Goal: Task Accomplishment & Management: Use online tool/utility

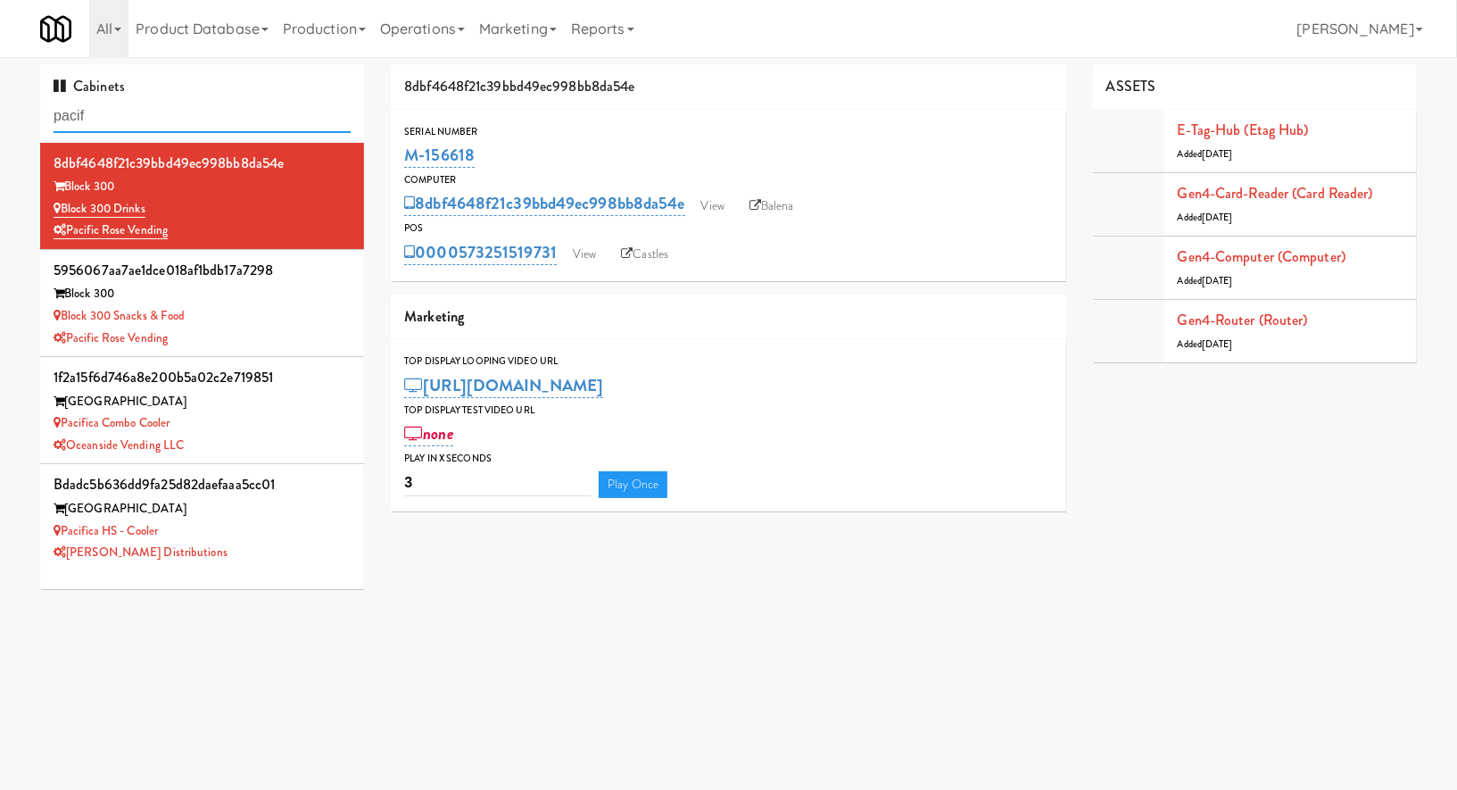
click at [129, 111] on input "pacif" at bounding box center [202, 116] width 297 height 33
paste input "808 West Gym Entrance"
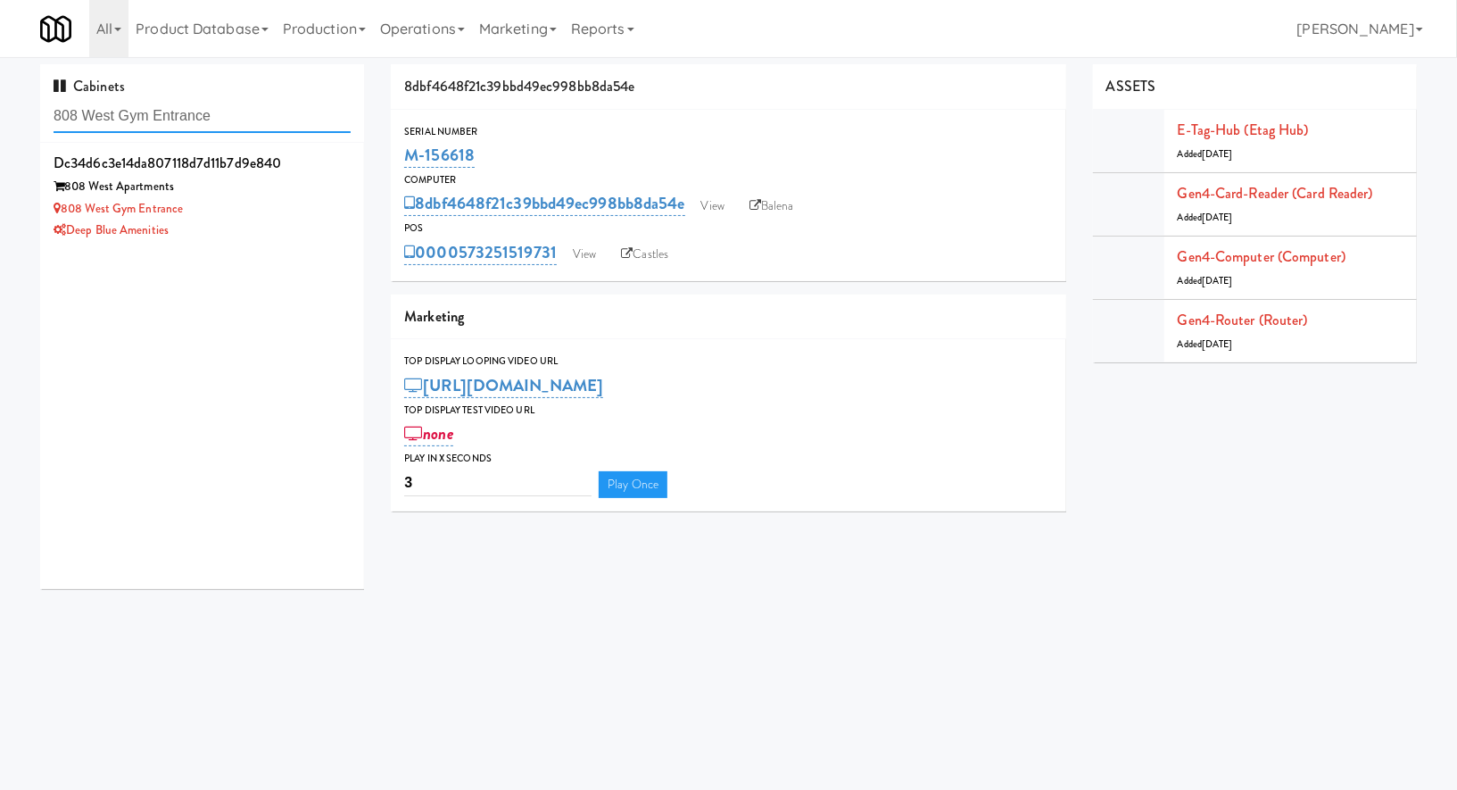
click at [290, 123] on input "808 West Gym Entrance" at bounding box center [202, 116] width 297 height 33
type input "808 West Gym Entrance"
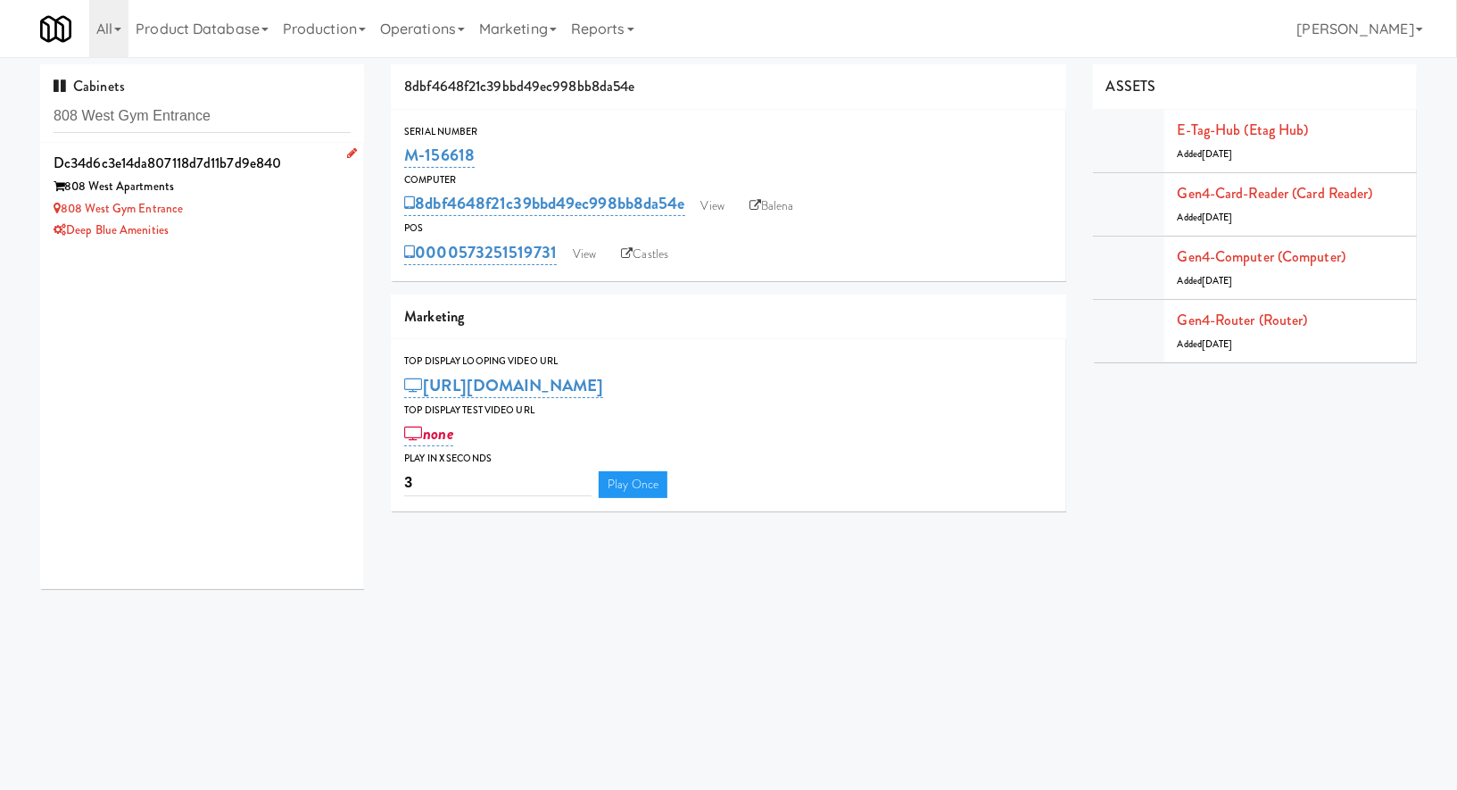
click at [210, 209] on div "808 West Gym Entrance" at bounding box center [202, 209] width 297 height 22
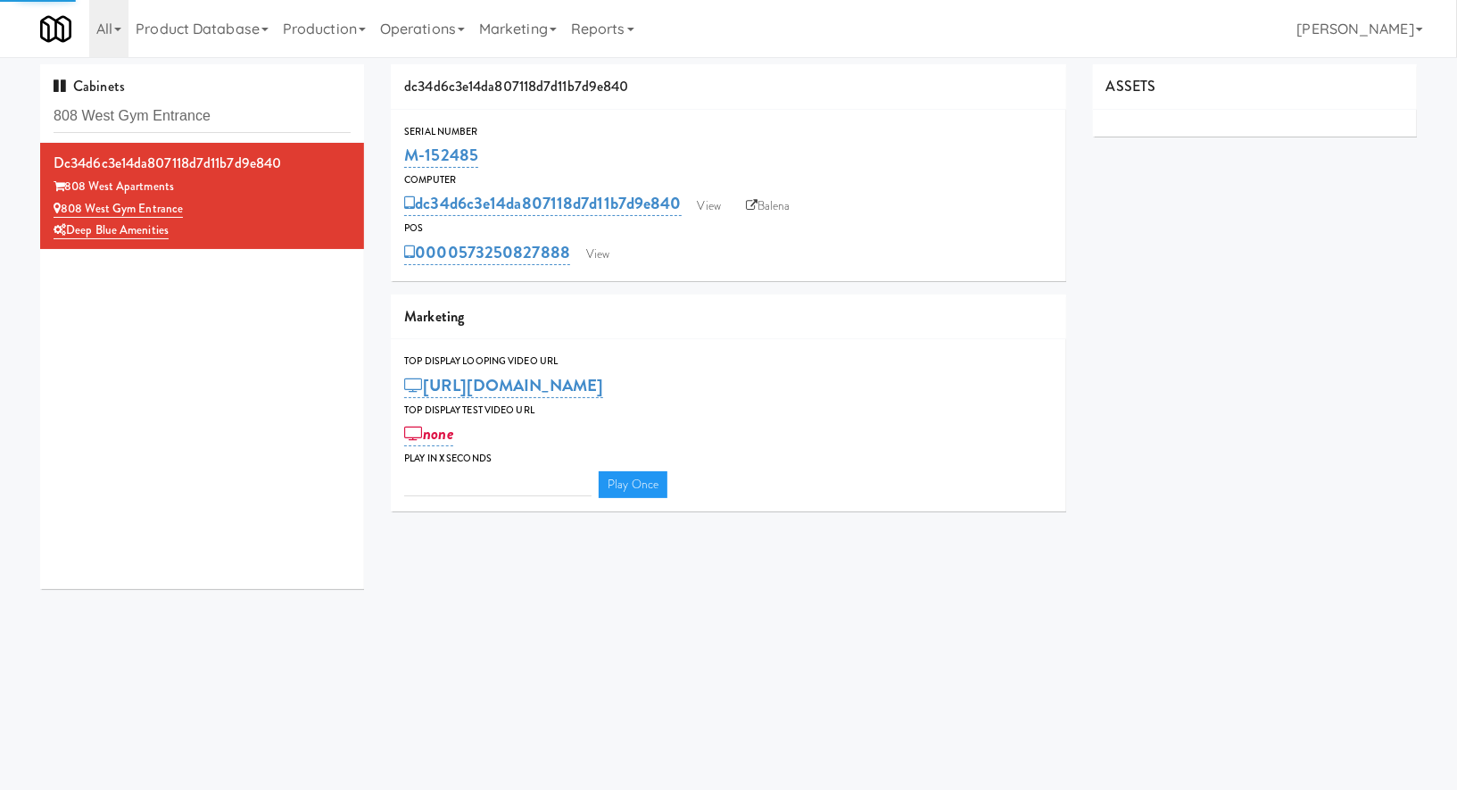
type input "3"
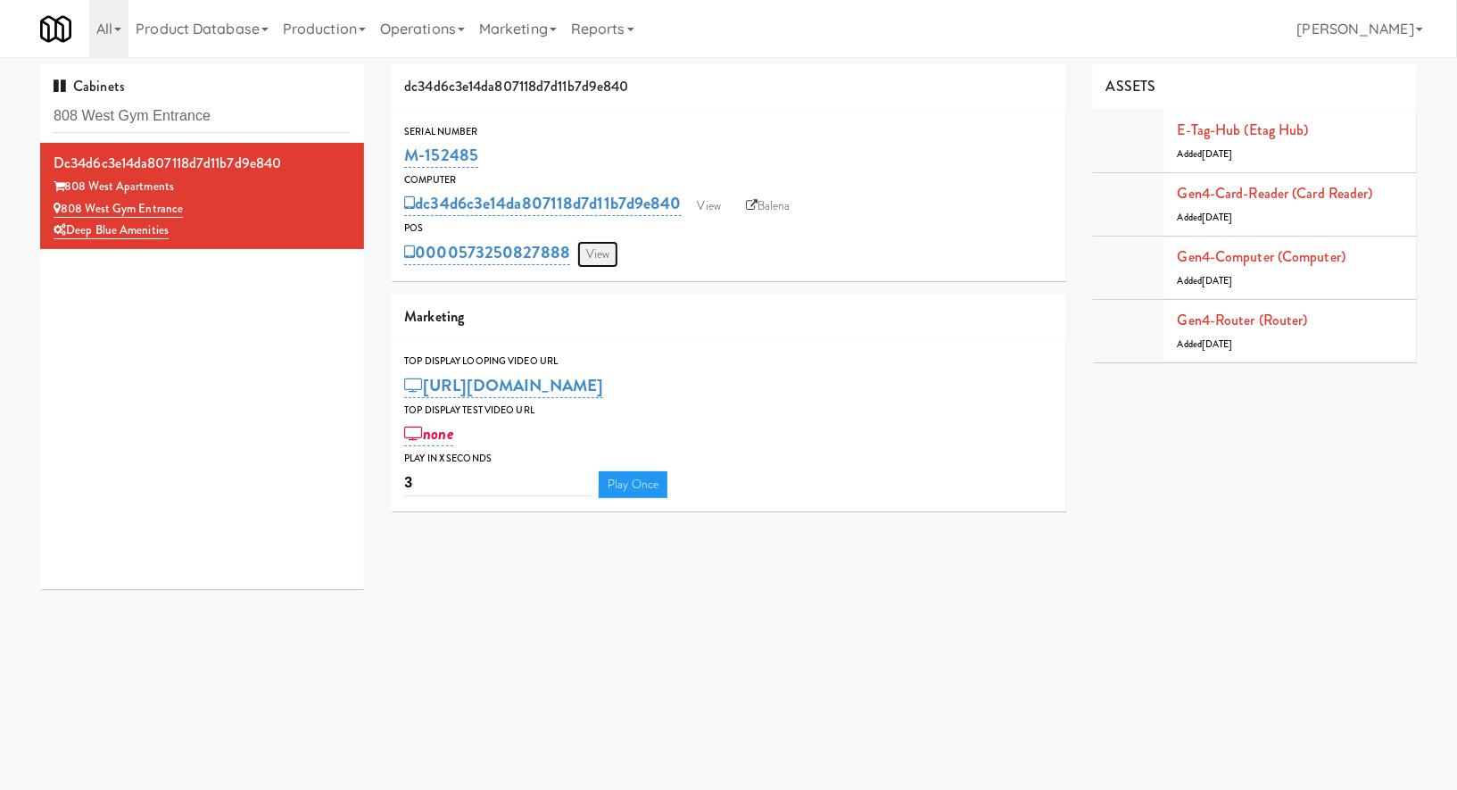
click at [600, 247] on link "View" at bounding box center [597, 254] width 41 height 27
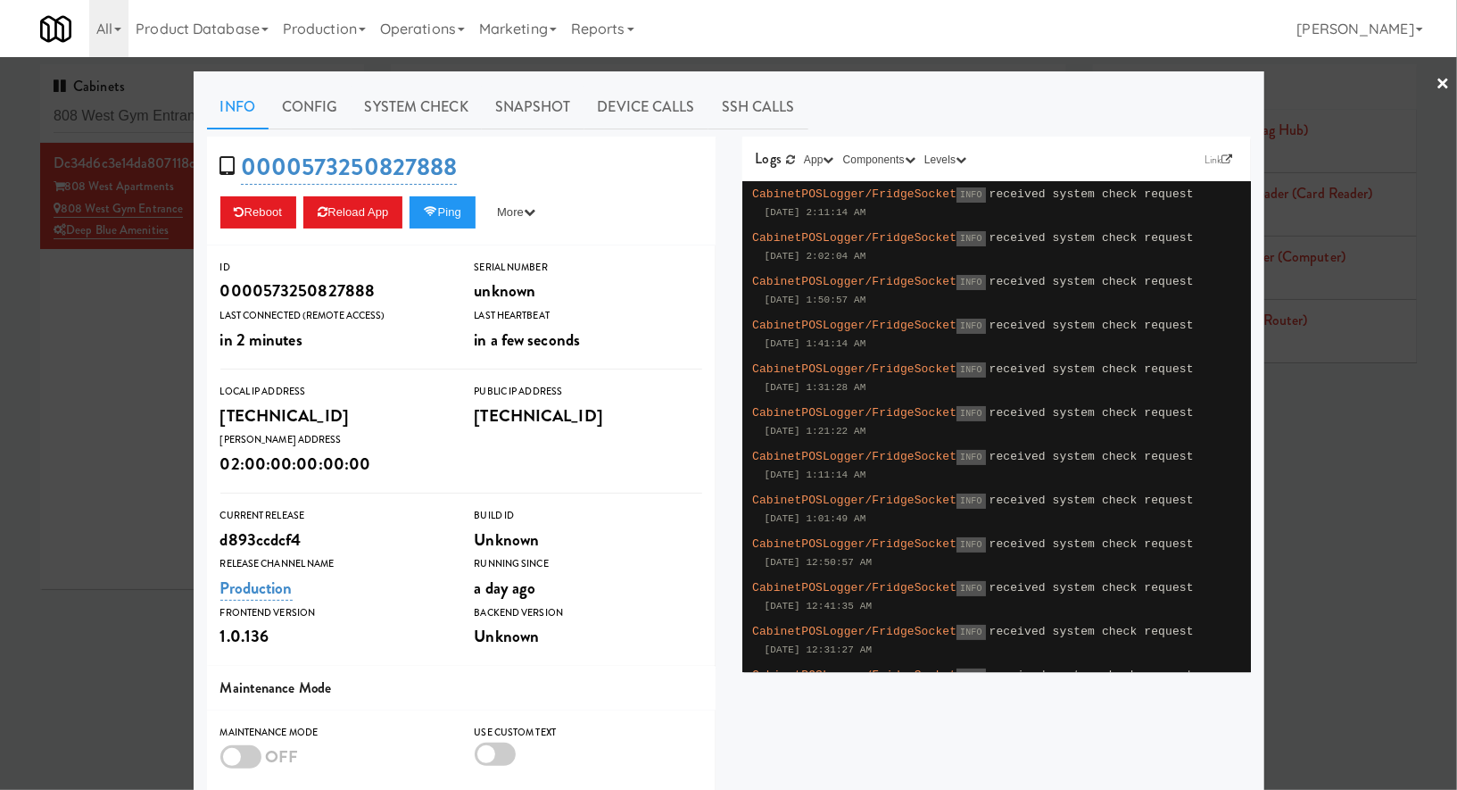
click at [472, 82] on div "Info Config System Check Snapshot Device Calls SSH Calls 0000573250827888 Reboo…" at bounding box center [729, 521] width 1071 height 901
click at [453, 104] on link "System Check" at bounding box center [417, 107] width 130 height 45
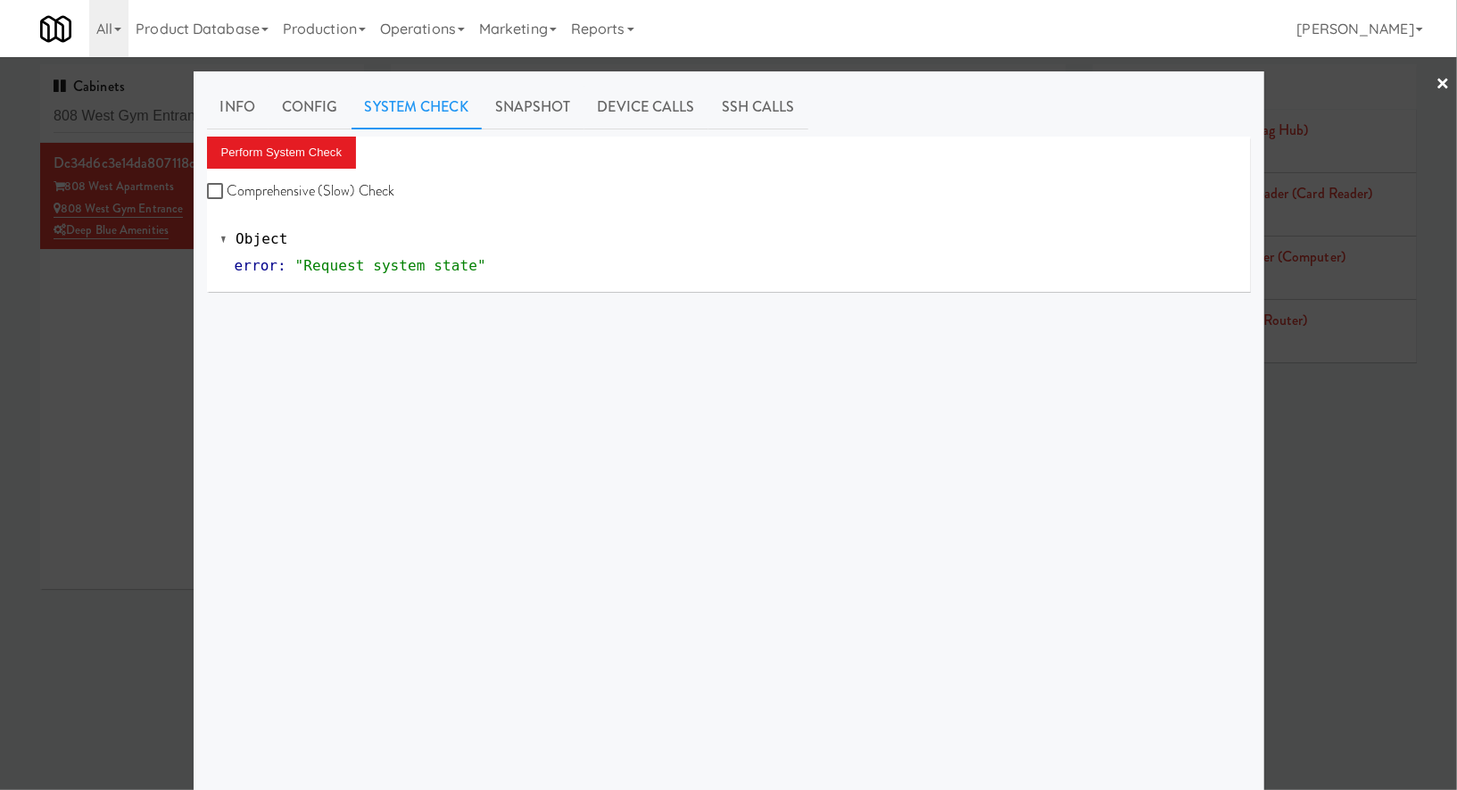
click at [361, 153] on div "Perform System Check Comprehensive (Slow) Check" at bounding box center [729, 171] width 1044 height 68
click at [322, 153] on button "Perform System Check" at bounding box center [282, 153] width 150 height 32
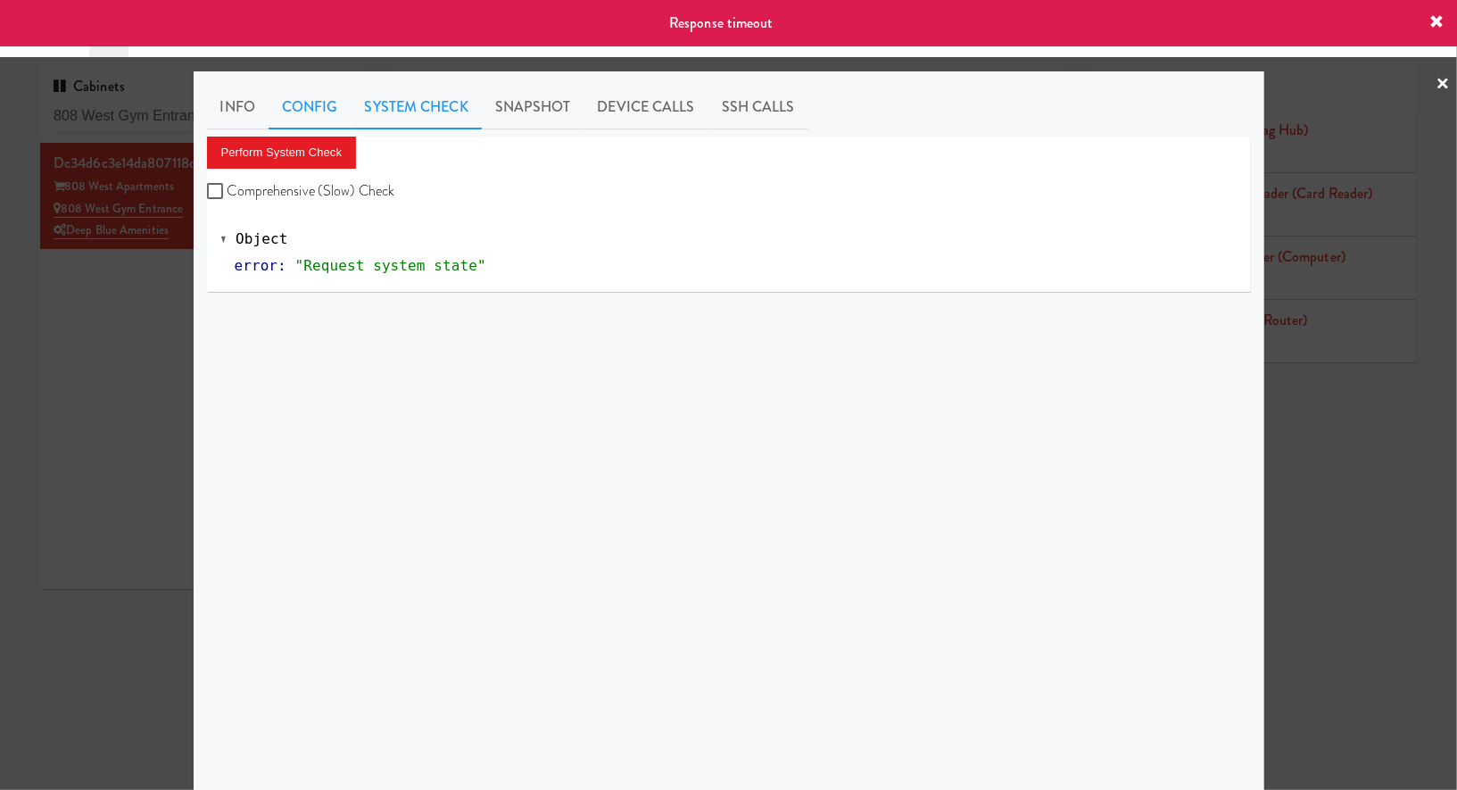
click at [340, 128] on link "Config" at bounding box center [310, 107] width 83 height 45
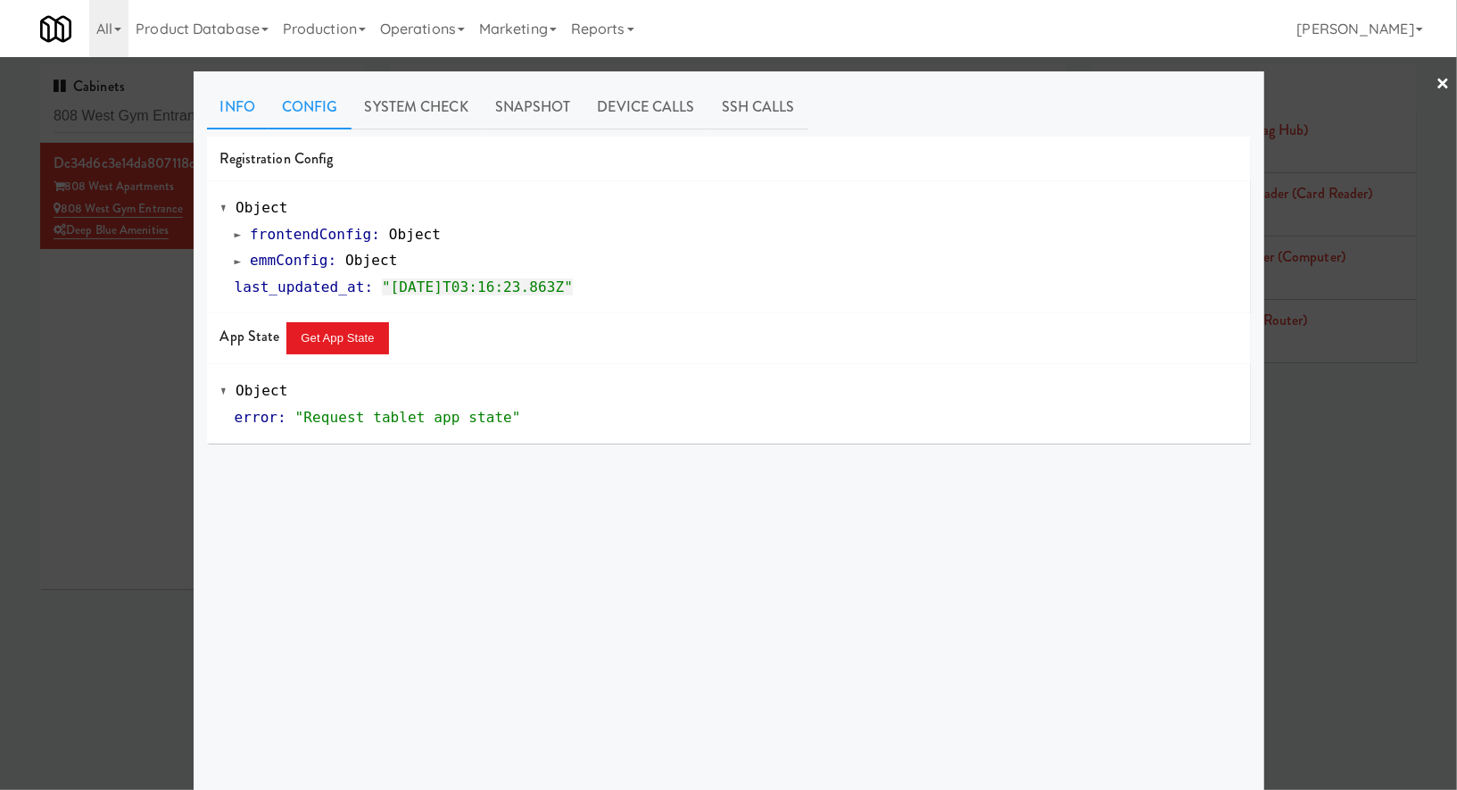
click at [243, 94] on link "Info" at bounding box center [238, 107] width 62 height 45
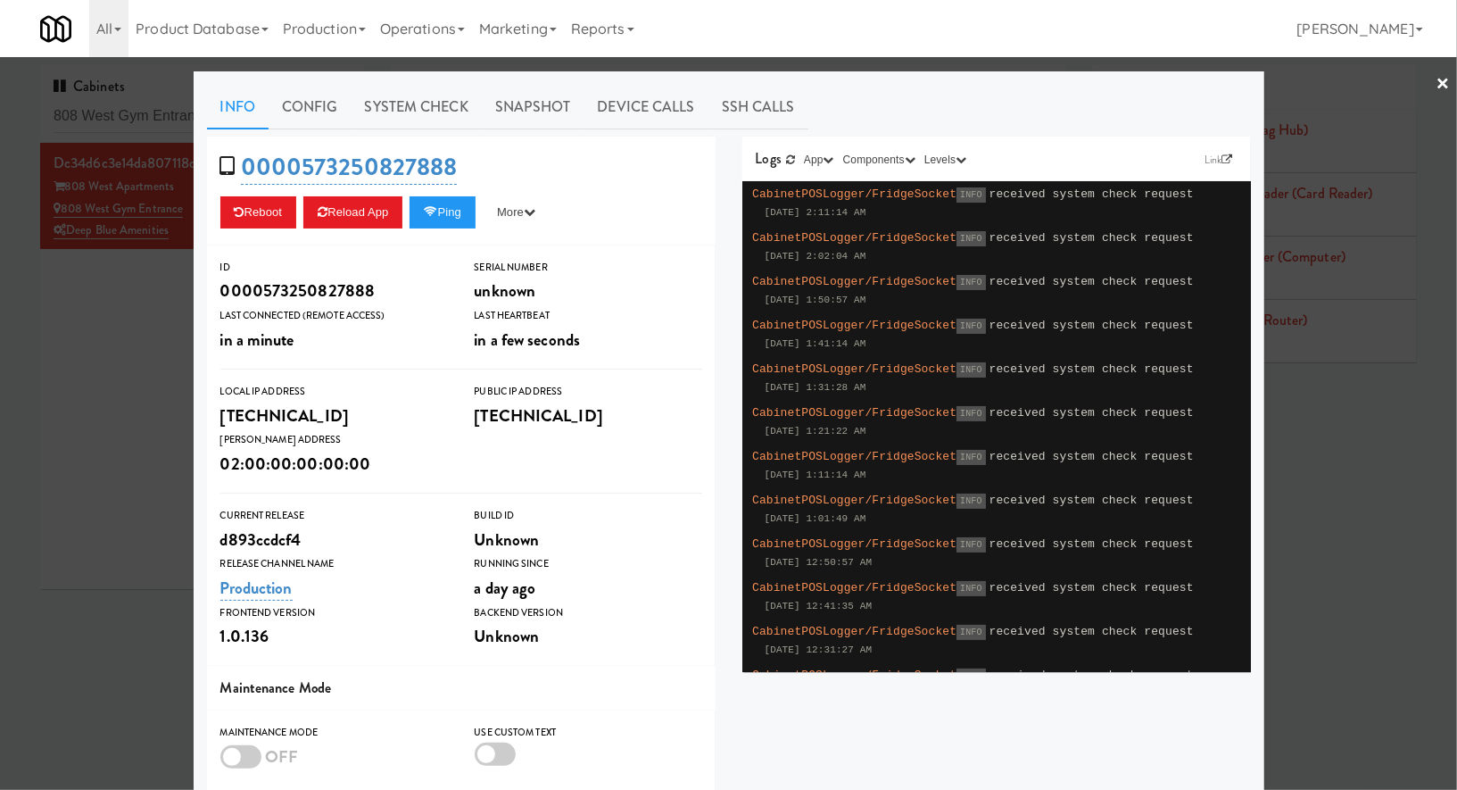
click at [137, 320] on div at bounding box center [728, 395] width 1457 height 790
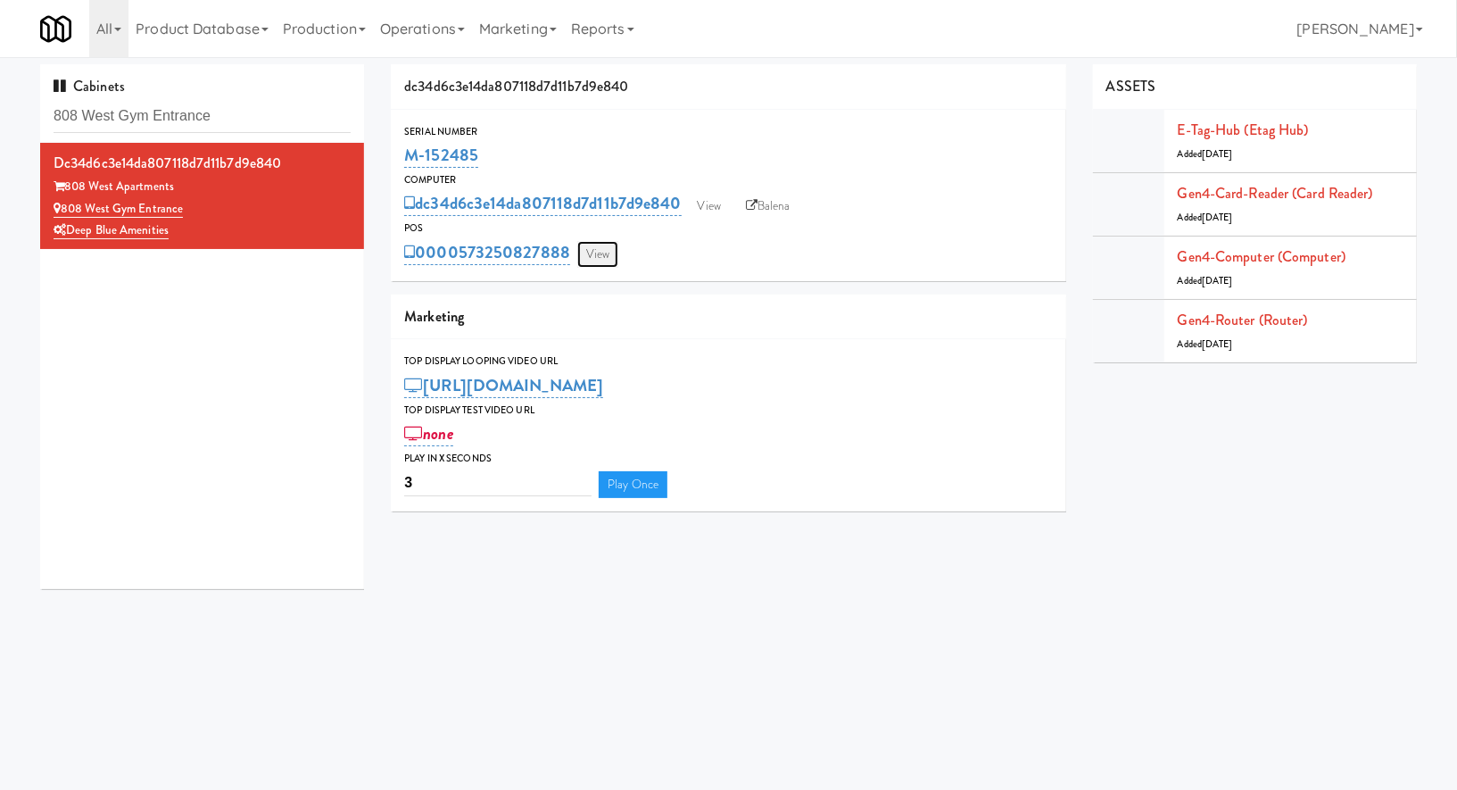
click at [606, 255] on link "View" at bounding box center [597, 254] width 41 height 27
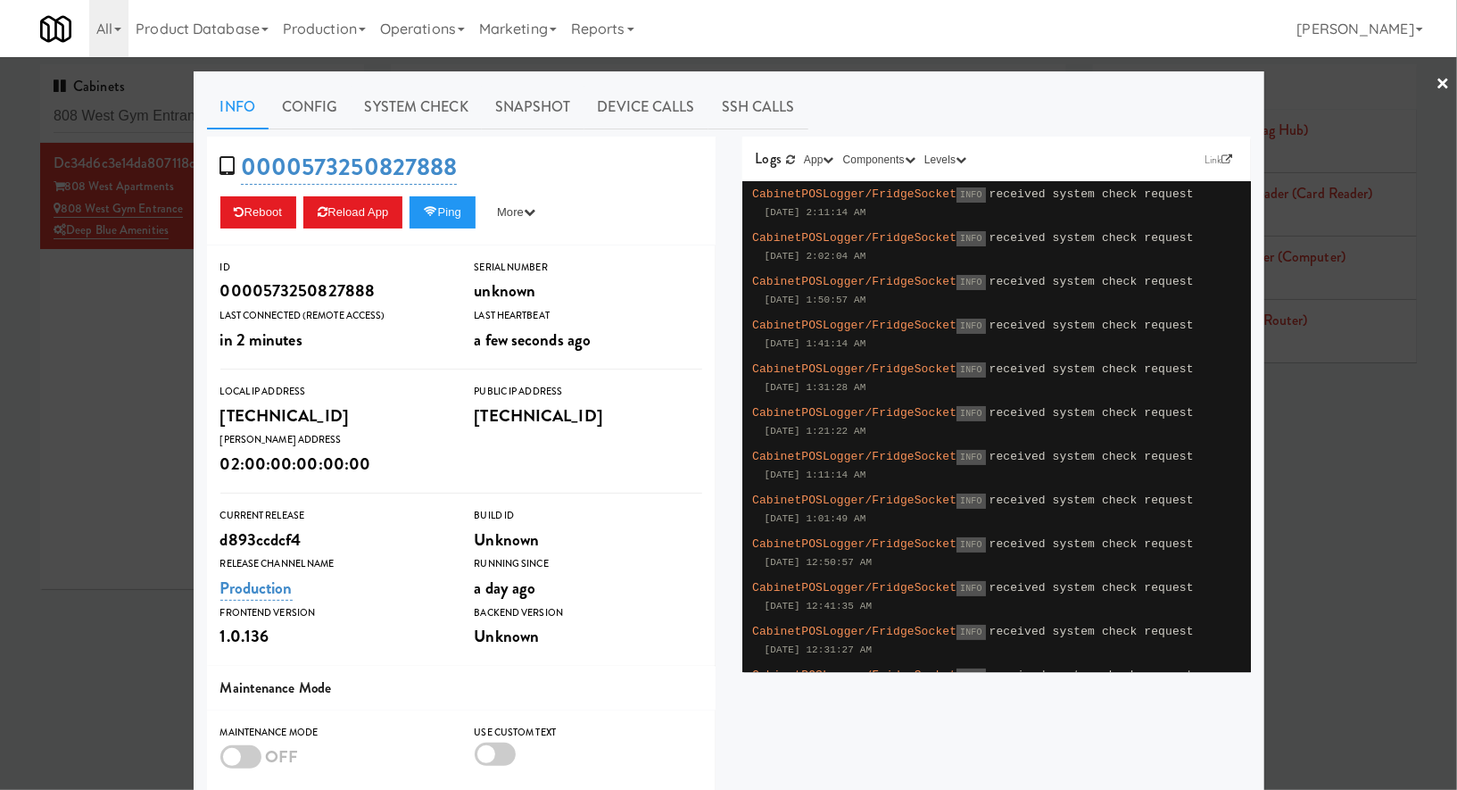
click at [171, 346] on div at bounding box center [728, 395] width 1457 height 790
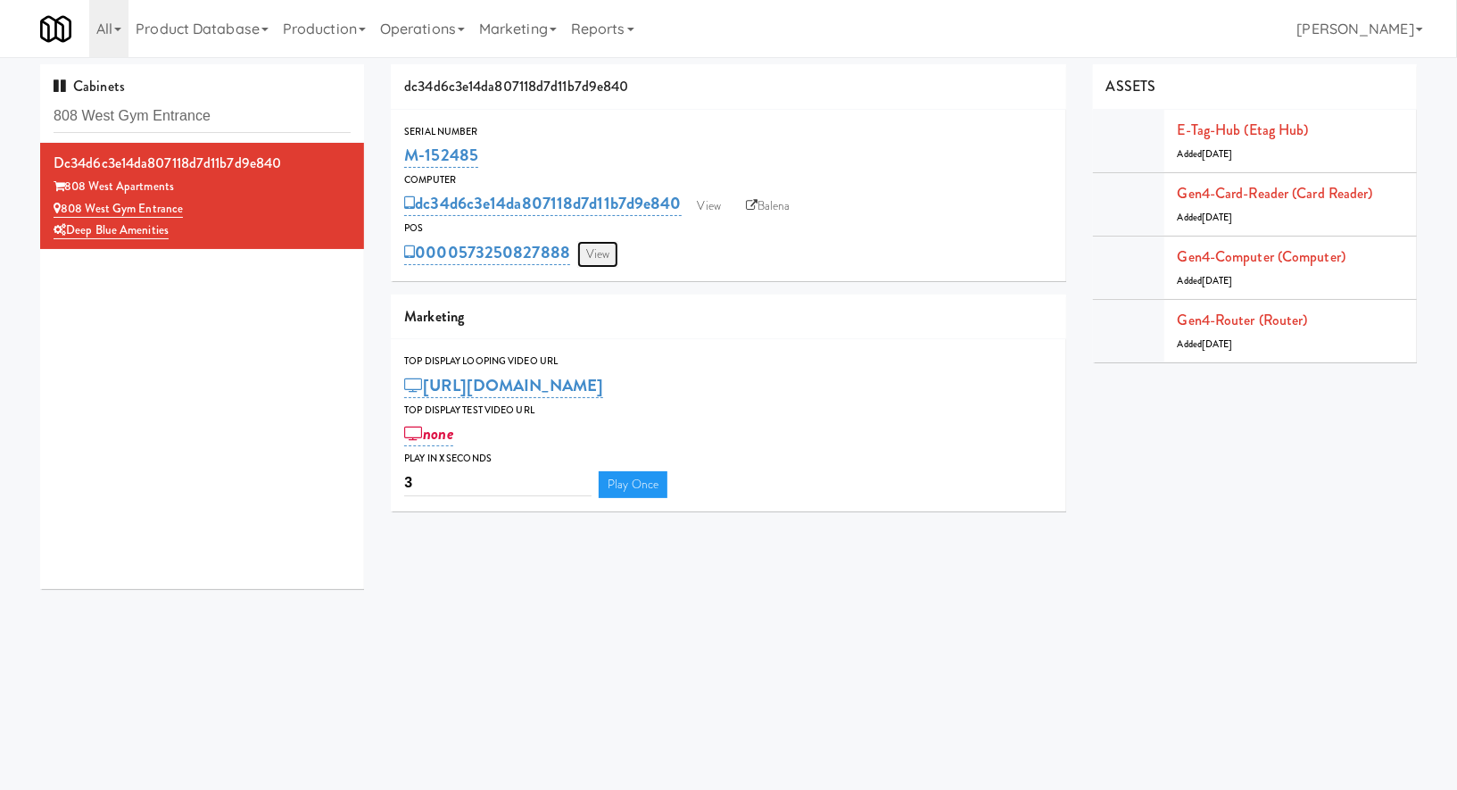
click at [601, 258] on link "View" at bounding box center [597, 254] width 41 height 27
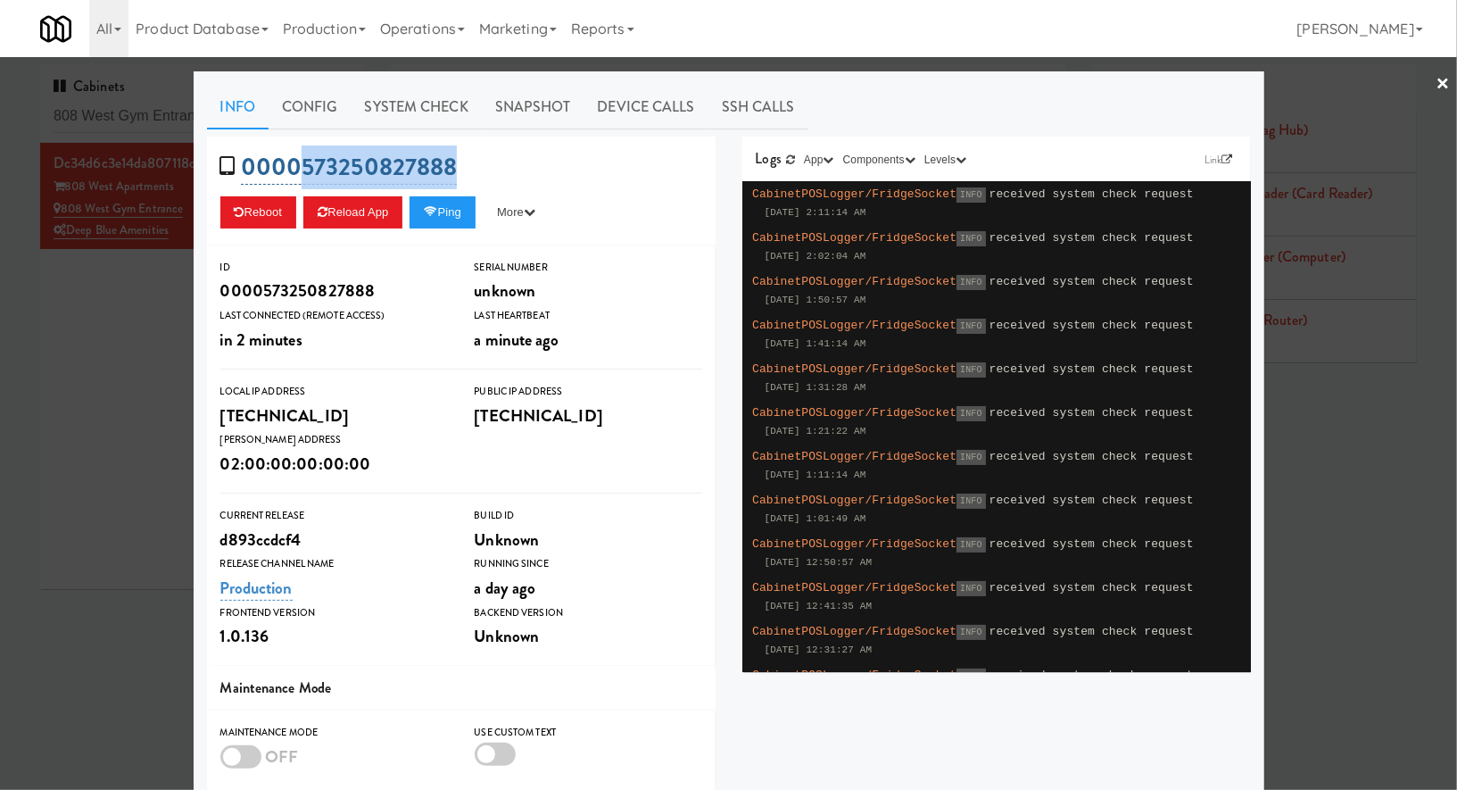
drag, startPoint x: 466, startPoint y: 164, endPoint x: 302, endPoint y: 165, distance: 164.2
click at [302, 165] on div "0000573250827888 Reboot Reload App Ping More Ping Server Restart Server Force R…" at bounding box center [461, 191] width 509 height 109
copy link "573250827888"
click at [118, 328] on div at bounding box center [728, 395] width 1457 height 790
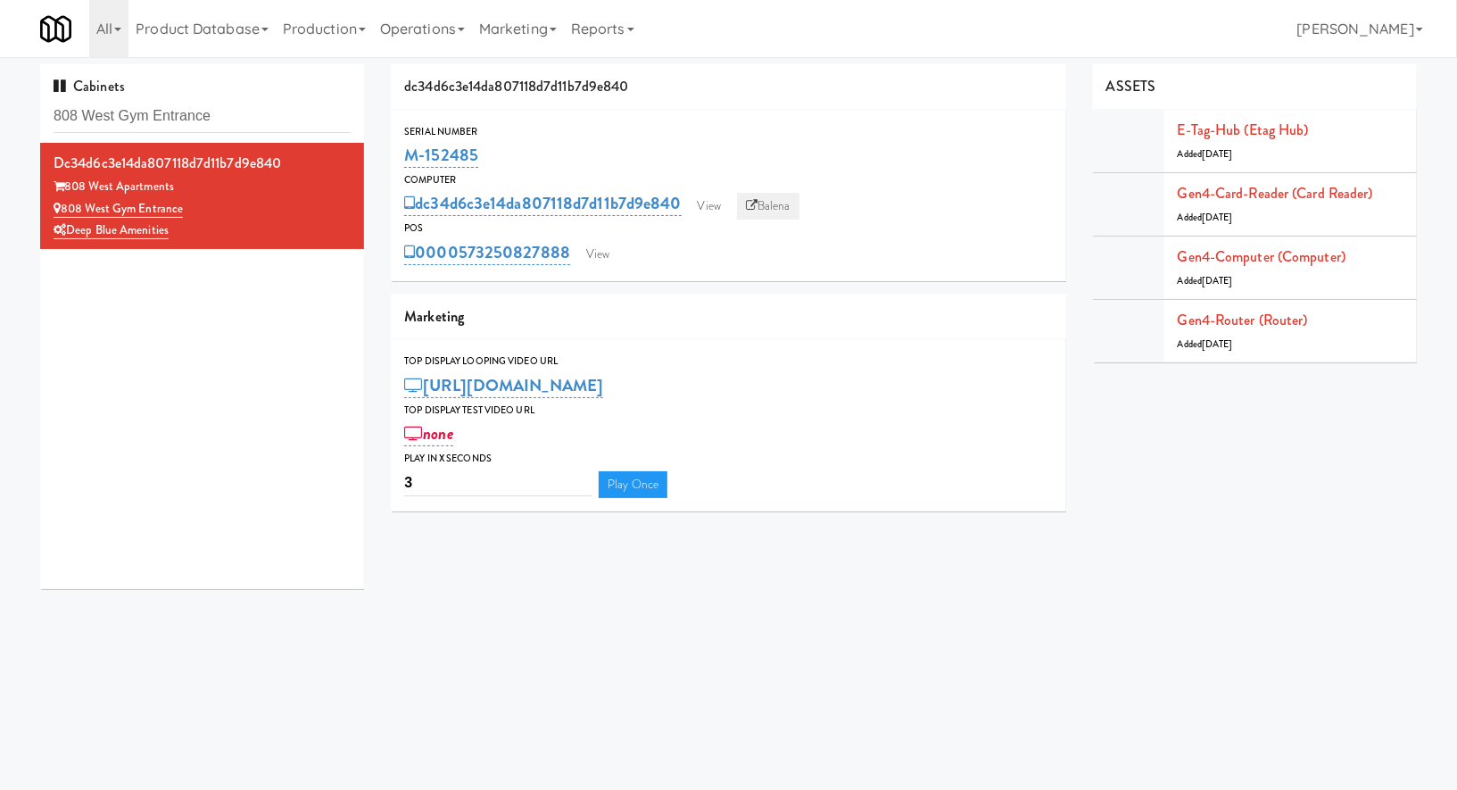
click at [784, 212] on link "Balena" at bounding box center [768, 206] width 62 height 27
click at [584, 258] on link "View" at bounding box center [597, 254] width 41 height 27
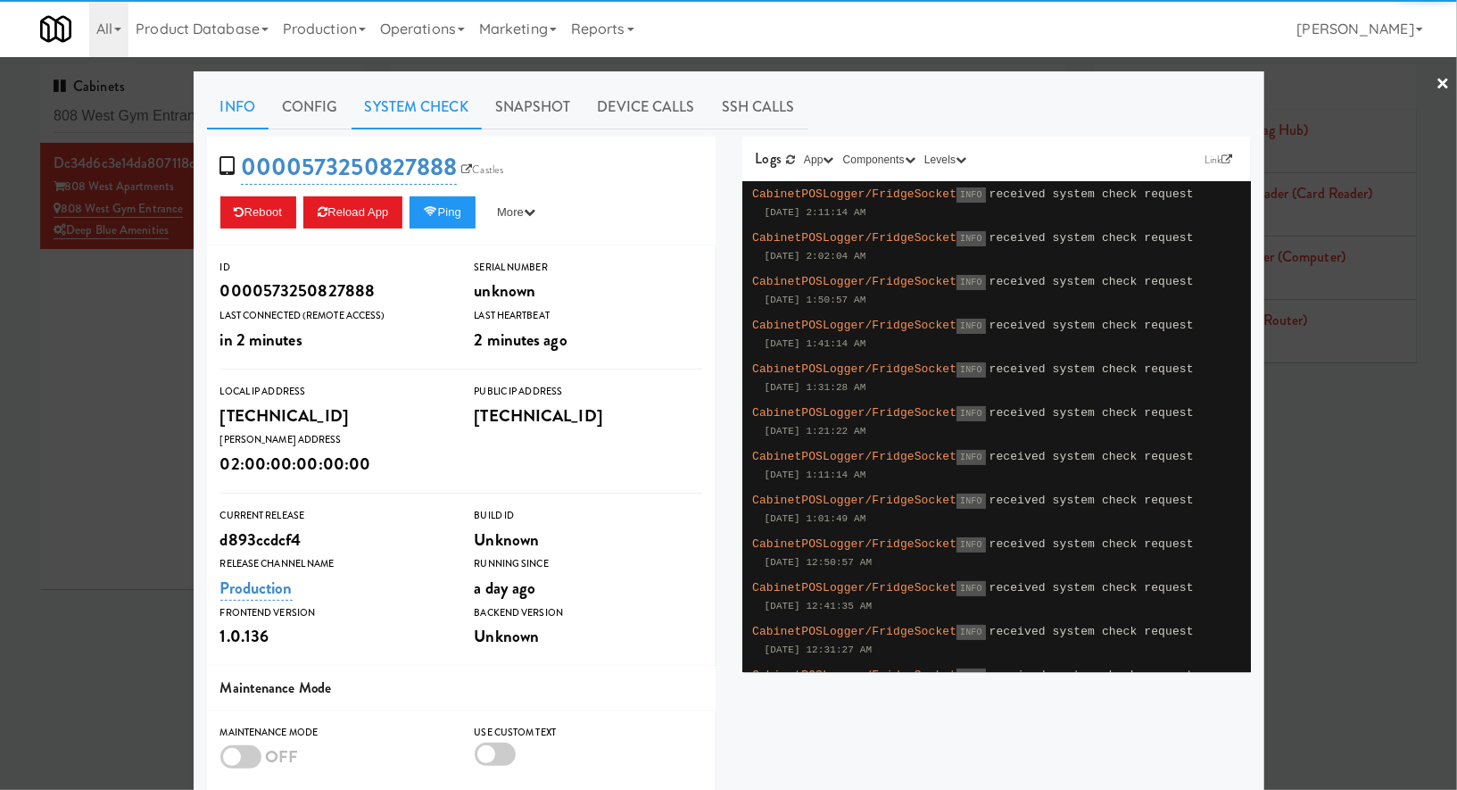
click at [383, 112] on link "System Check" at bounding box center [417, 107] width 130 height 45
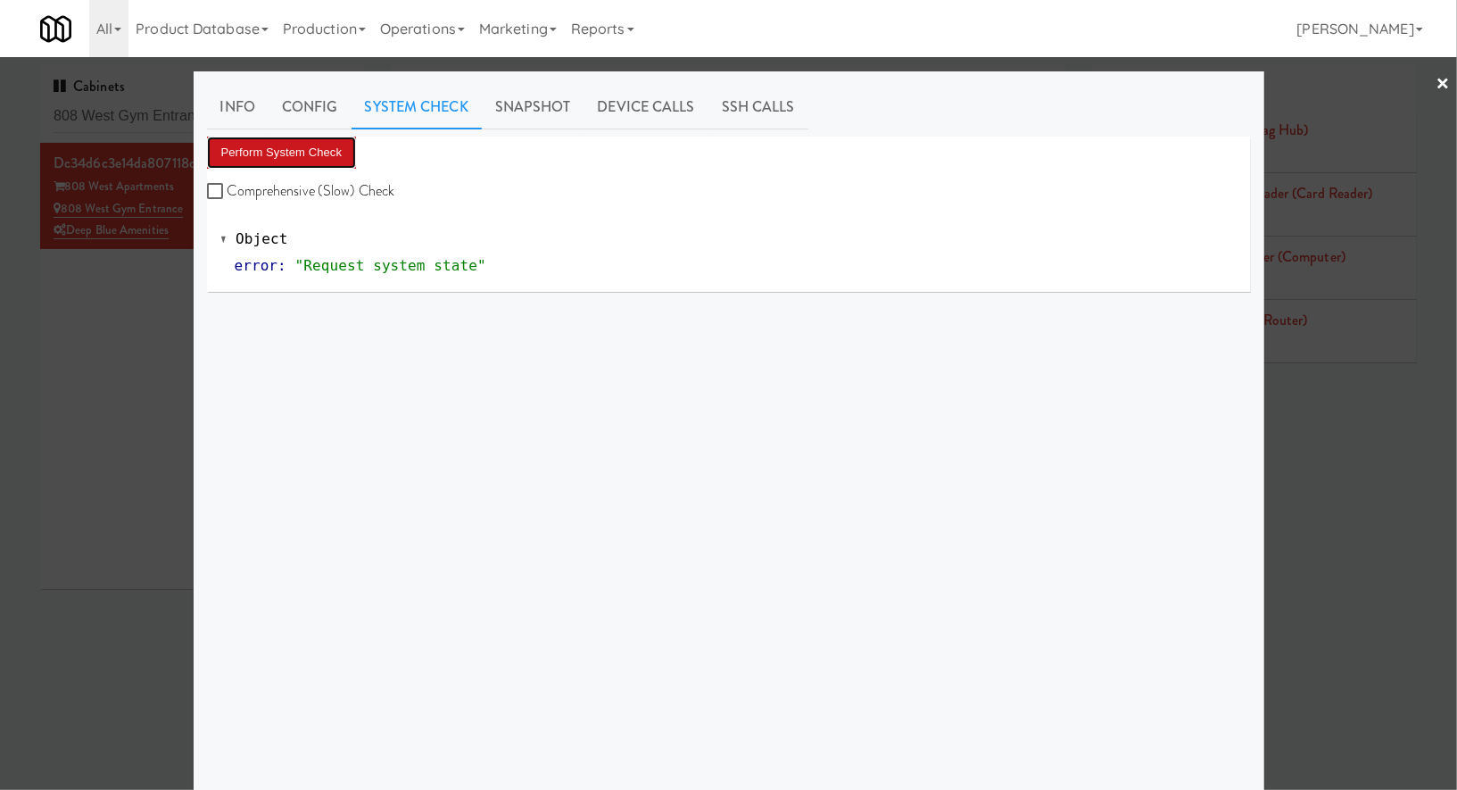
click at [303, 138] on button "Perform System Check" at bounding box center [282, 153] width 150 height 32
click at [286, 158] on button "Perform System Check" at bounding box center [282, 153] width 150 height 32
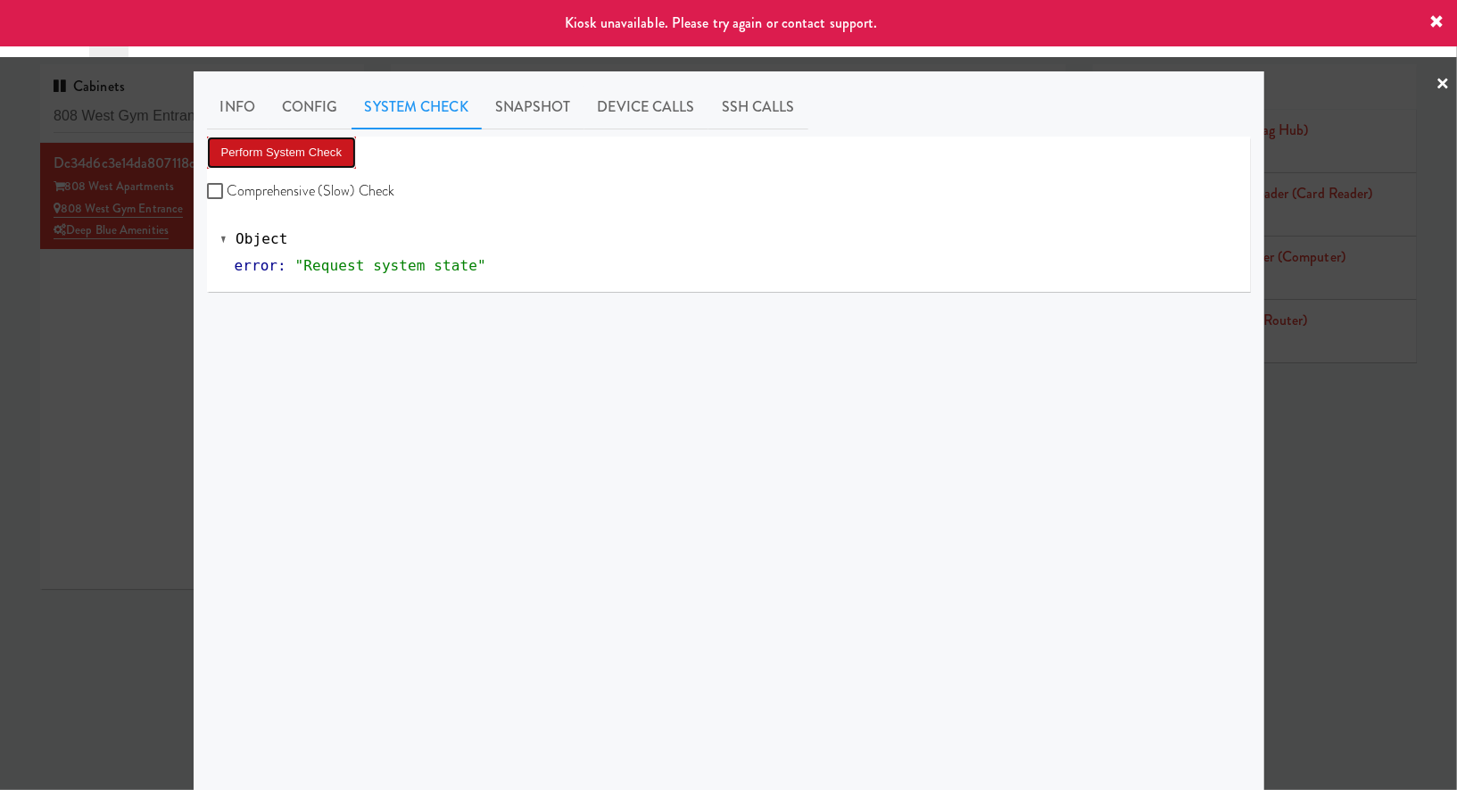
click at [286, 158] on button "Perform System Check" at bounding box center [282, 153] width 150 height 32
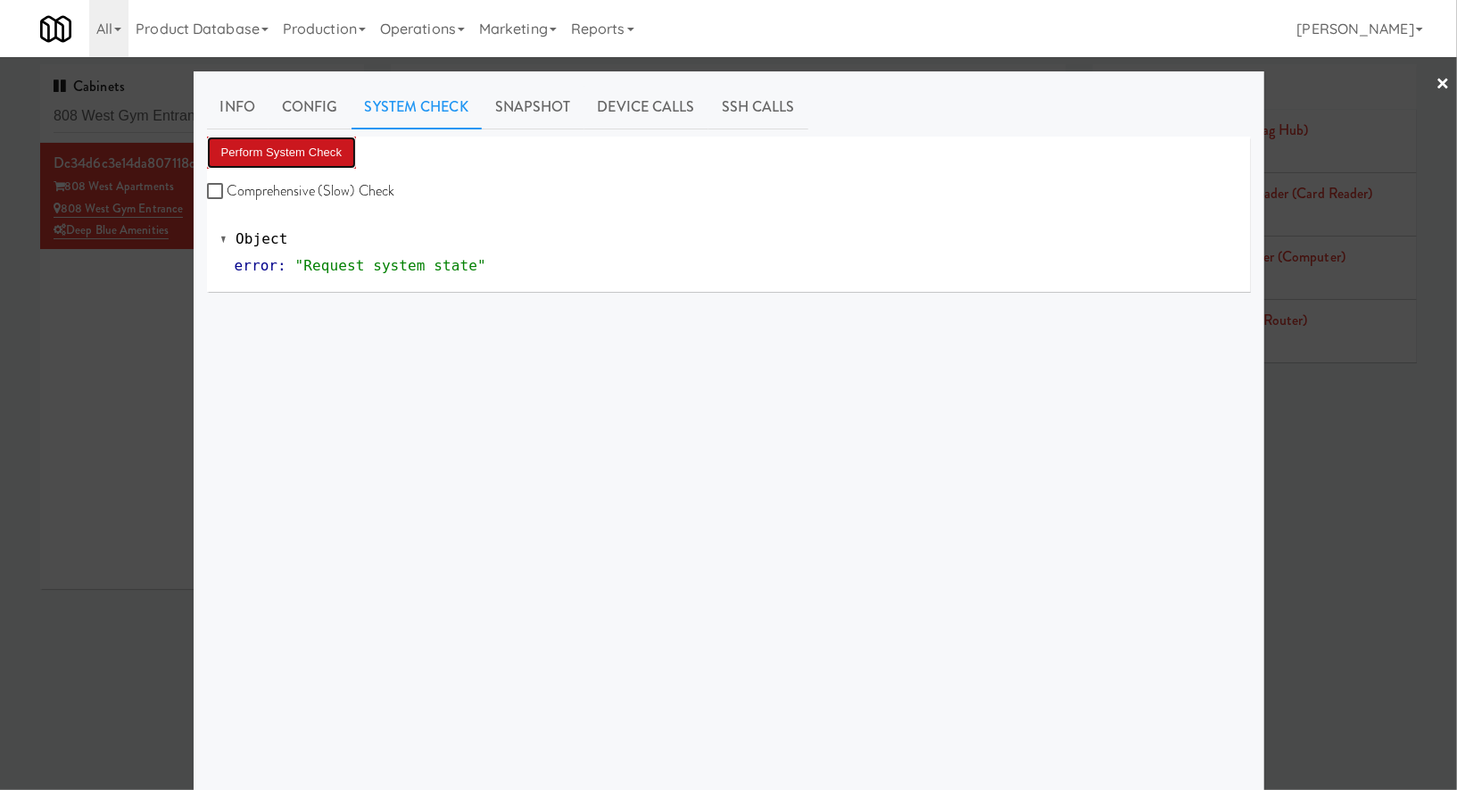
click at [321, 151] on button "Perform System Check" at bounding box center [282, 153] width 150 height 32
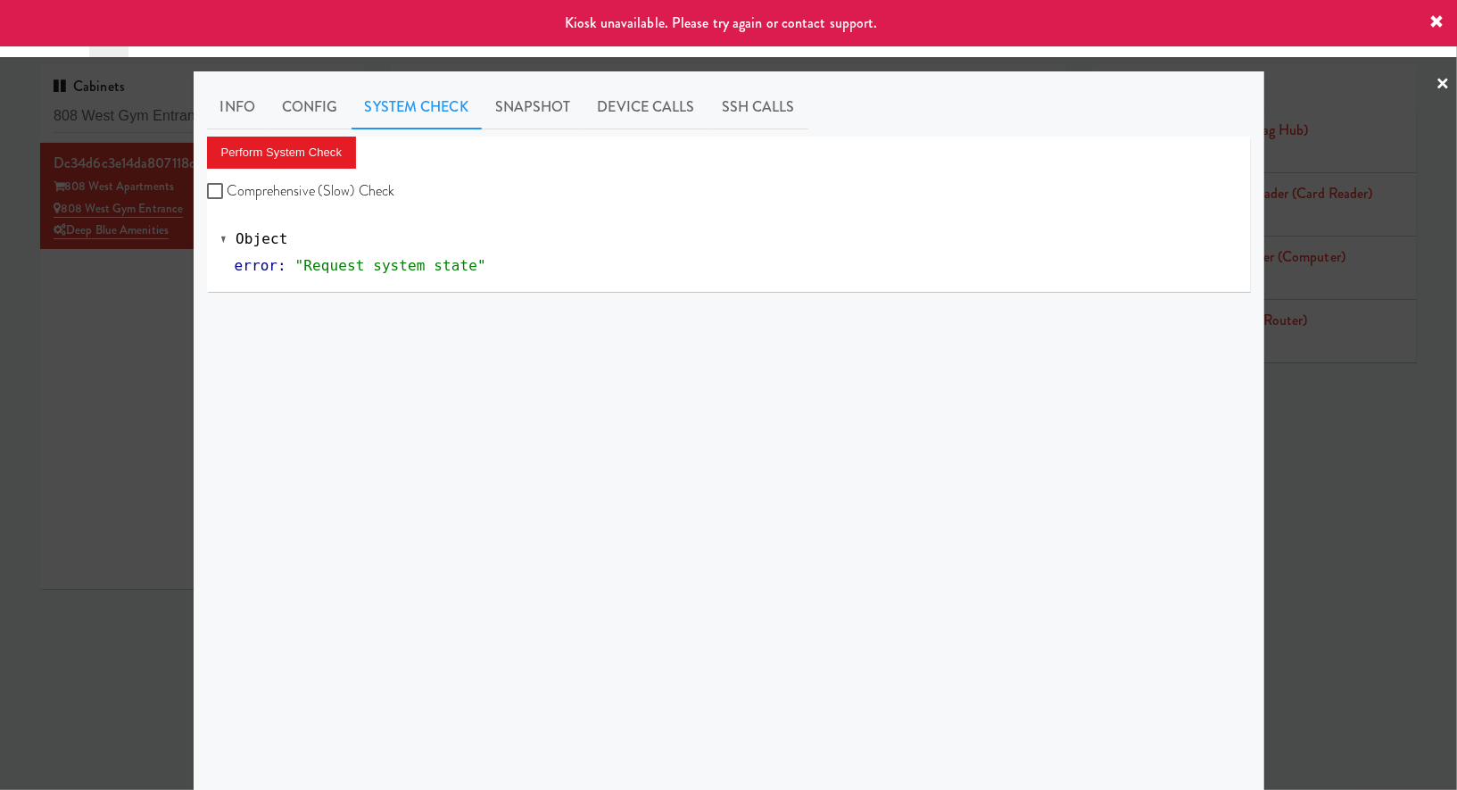
click at [163, 293] on div at bounding box center [728, 395] width 1457 height 790
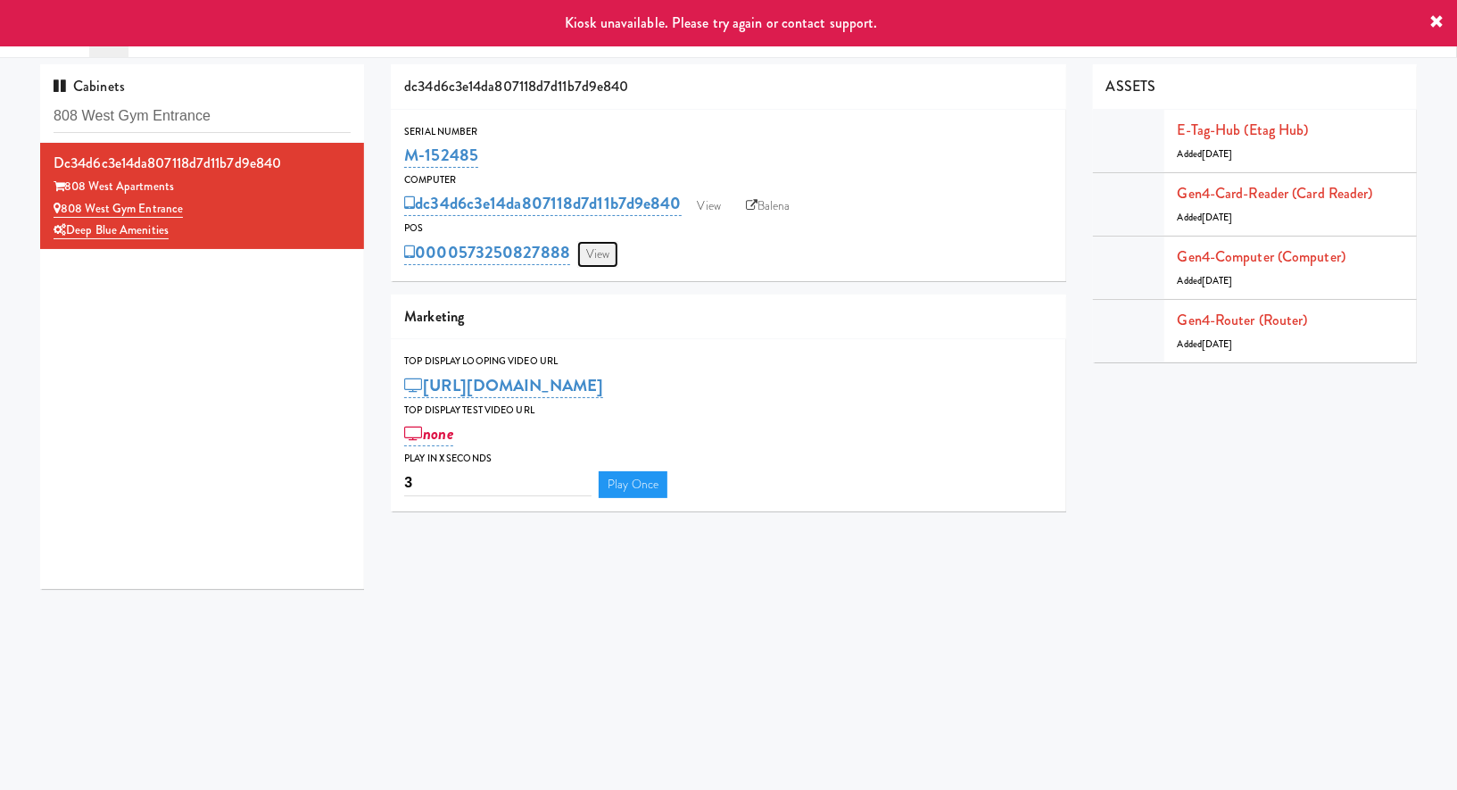
click at [593, 260] on link "View" at bounding box center [597, 254] width 41 height 27
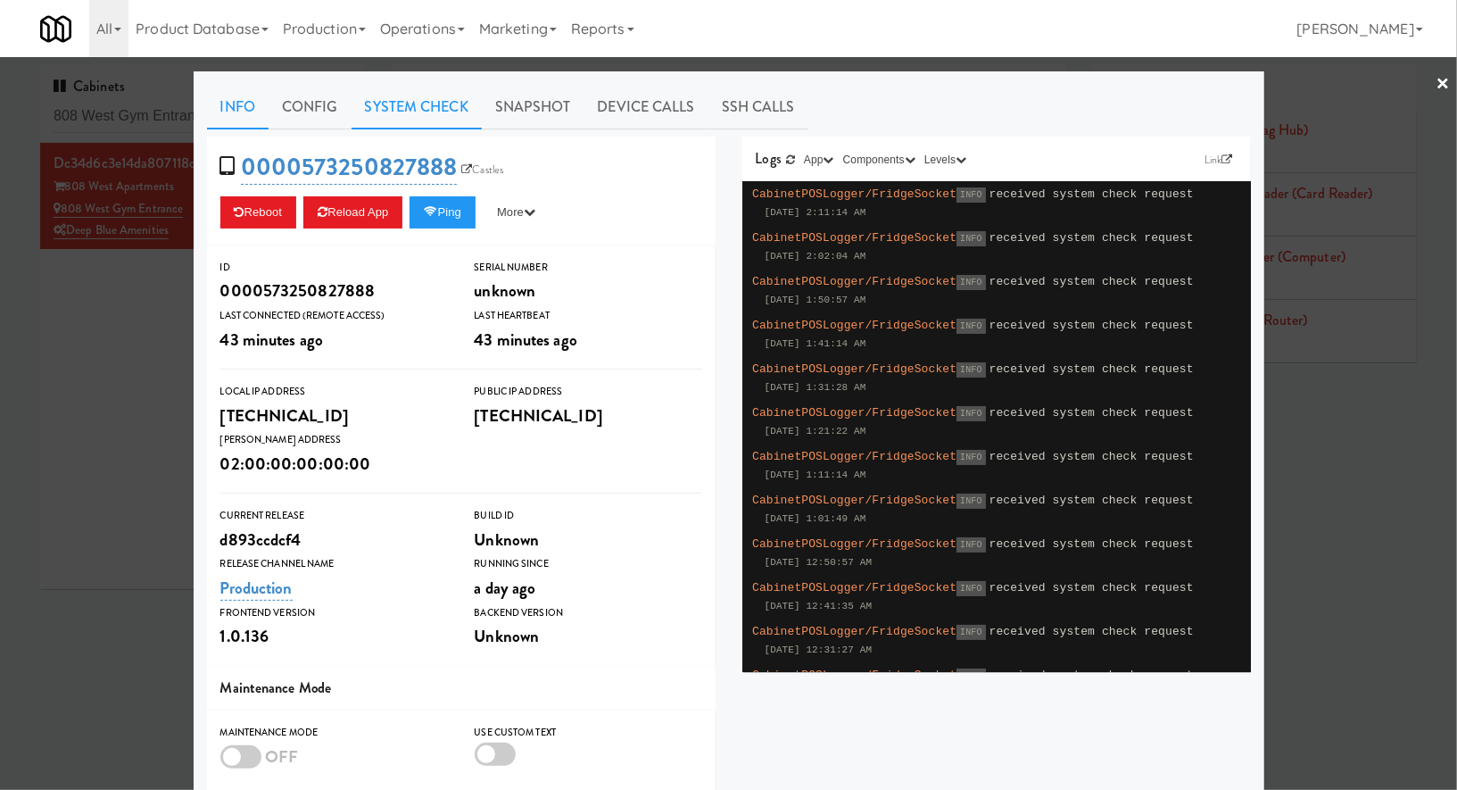
click at [423, 108] on link "System Check" at bounding box center [417, 107] width 130 height 45
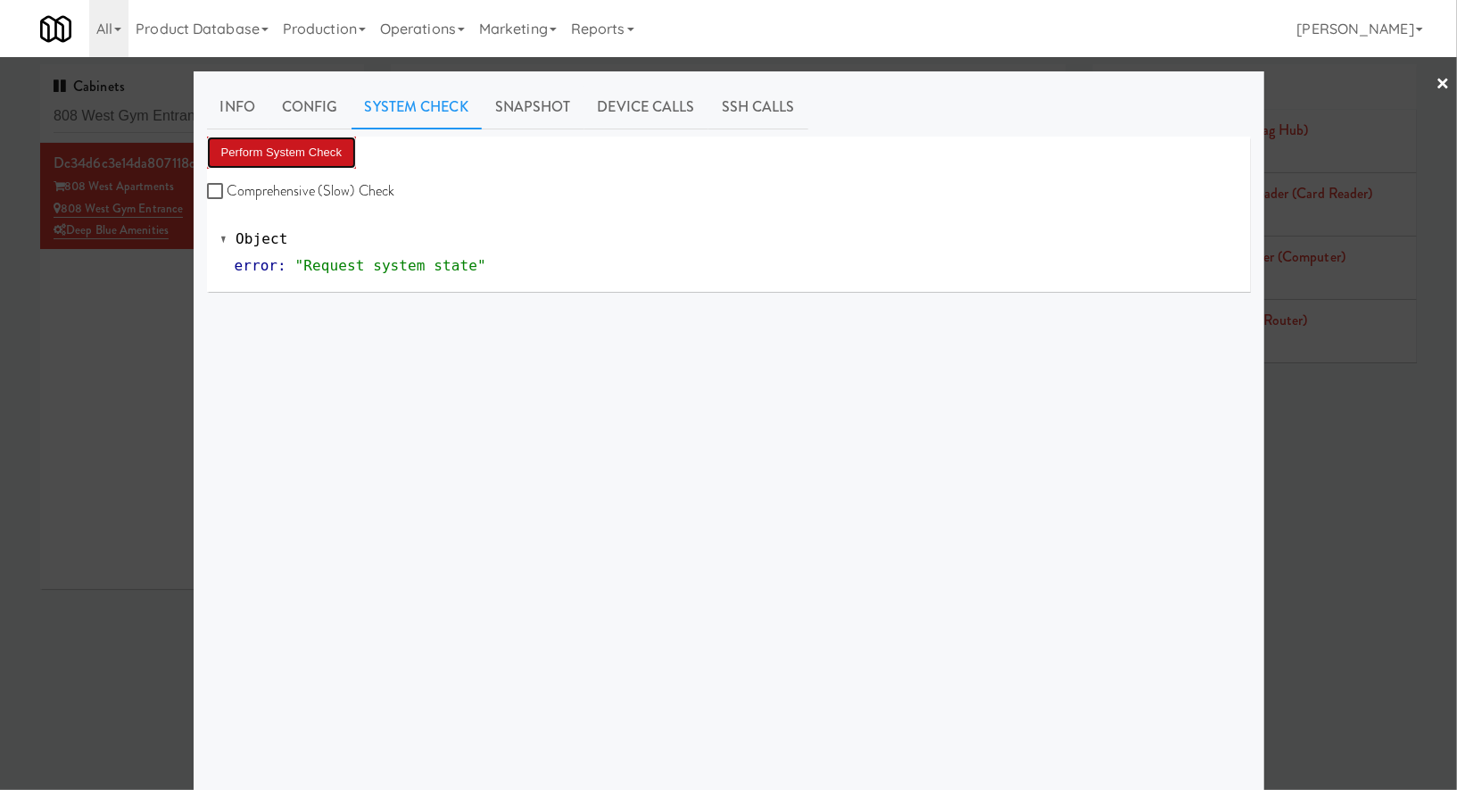
click at [329, 156] on button "Perform System Check" at bounding box center [282, 153] width 150 height 32
click at [164, 115] on div at bounding box center [728, 395] width 1457 height 790
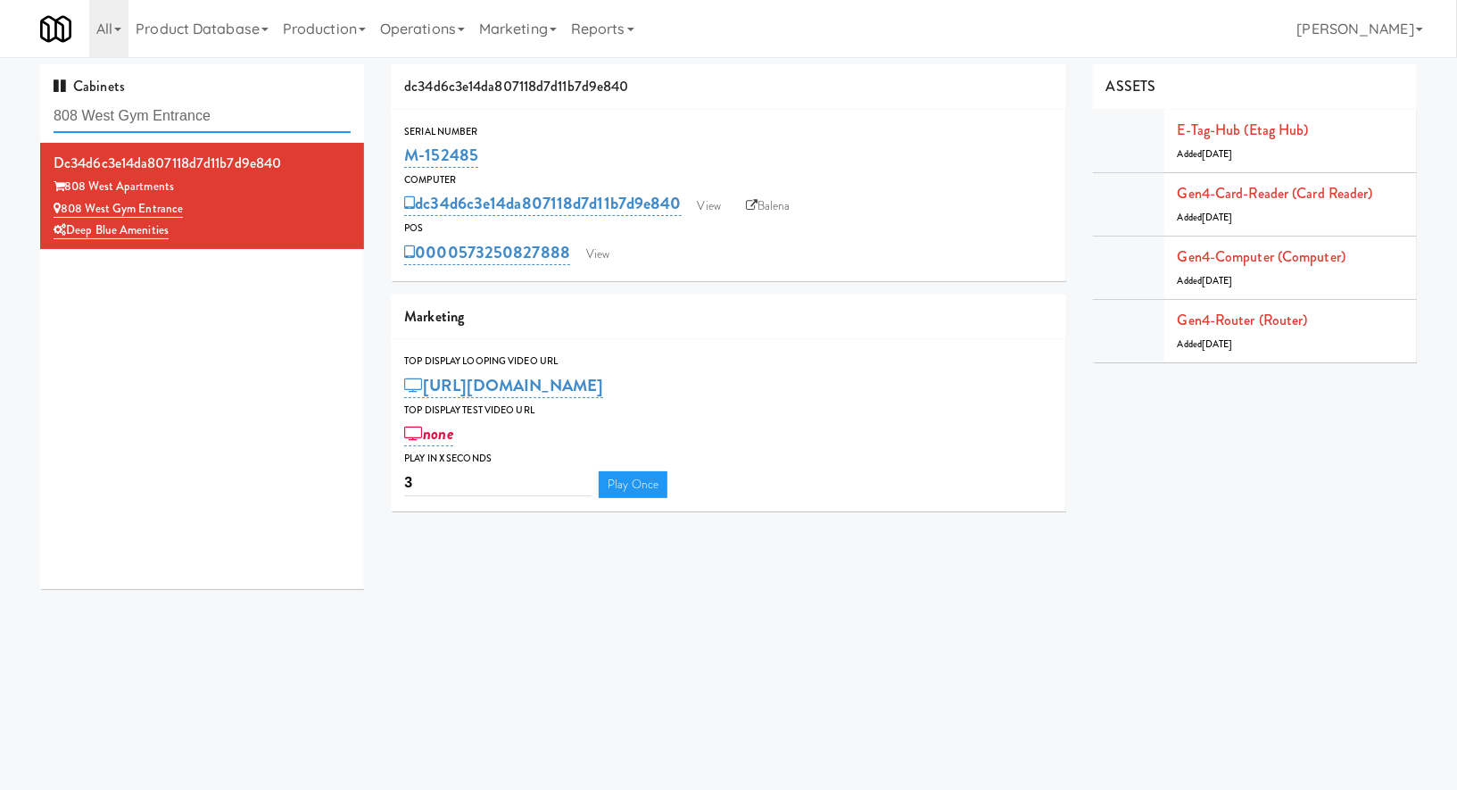
click at [164, 115] on input "808 West Gym Entrance" at bounding box center [202, 116] width 297 height 33
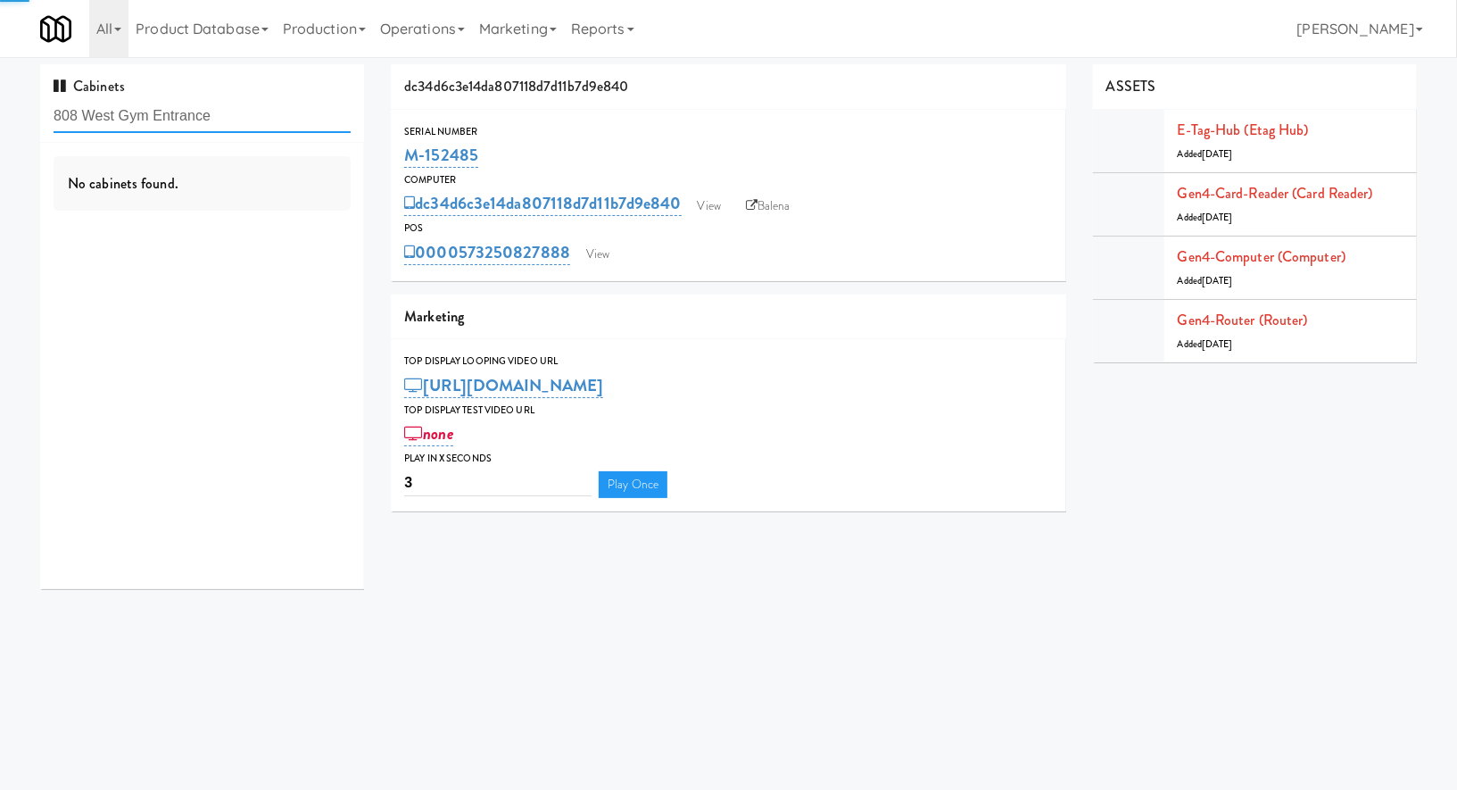
click at [164, 115] on input "808 West Gym Entrance" at bounding box center [202, 116] width 297 height 33
paste input "Drink Cooler"
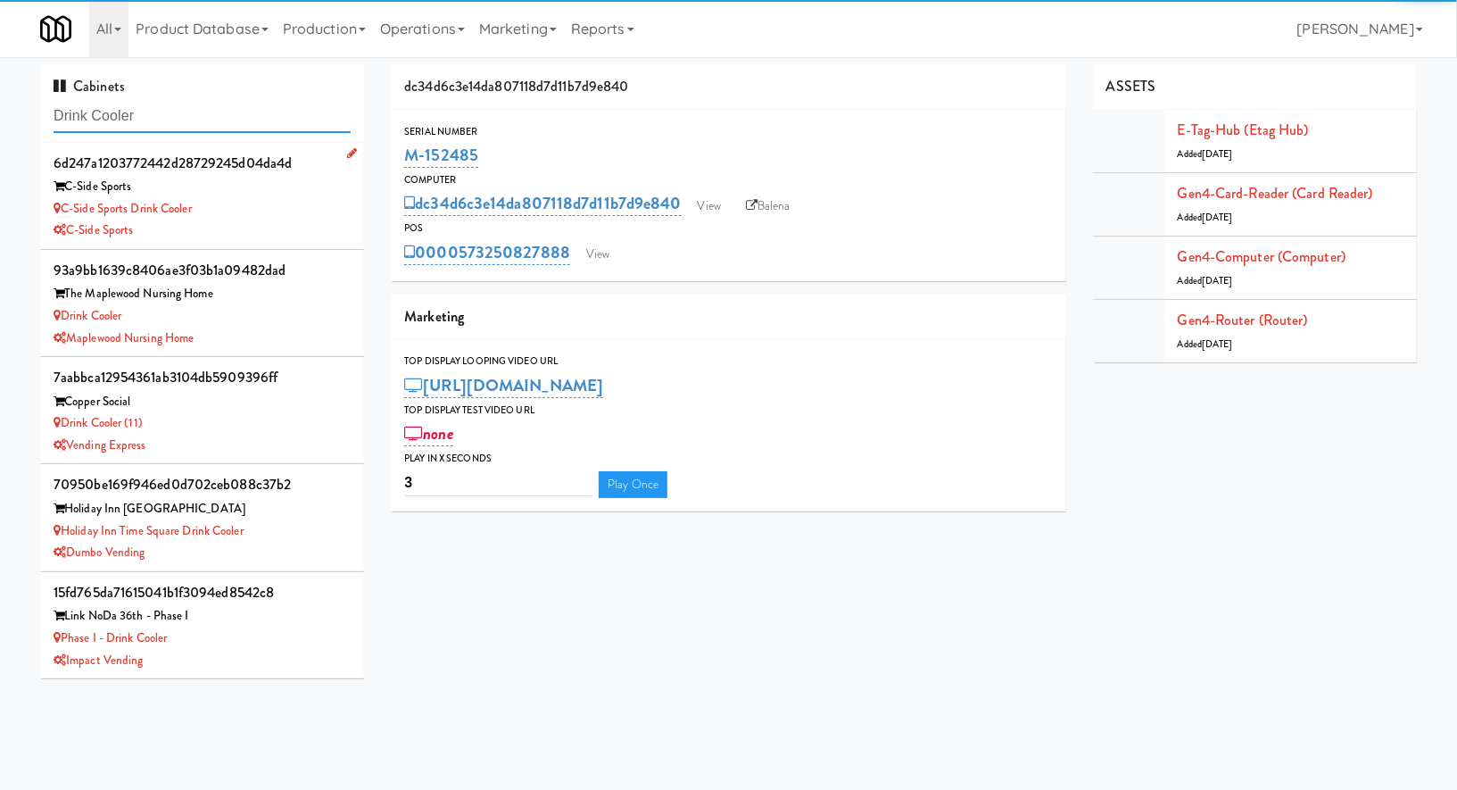
type input "Drink Cooler"
click at [307, 210] on div "C-Side Sports Drink Cooler" at bounding box center [202, 209] width 297 height 22
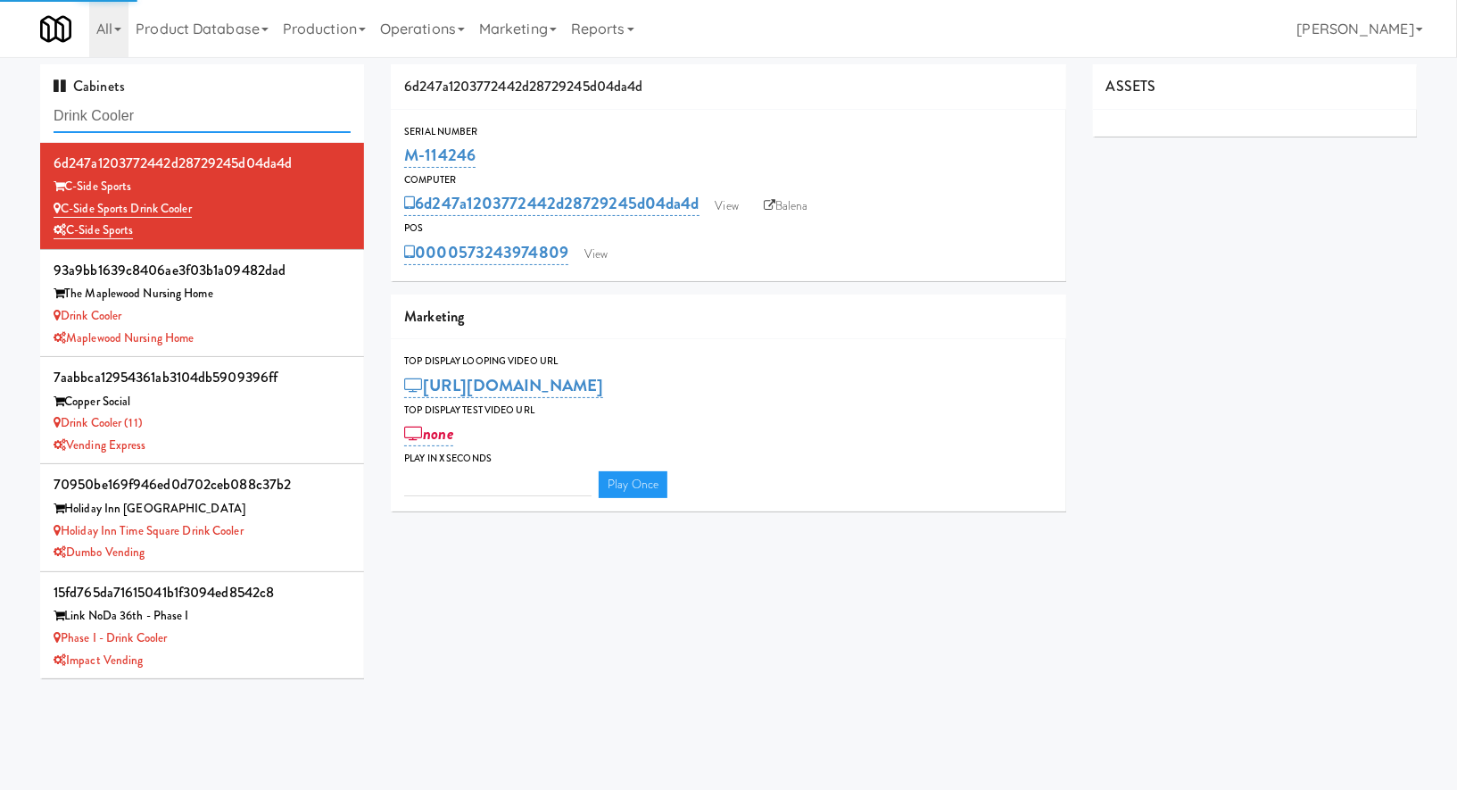
click at [276, 120] on input "Drink Cooler" at bounding box center [202, 116] width 297 height 33
type input "3"
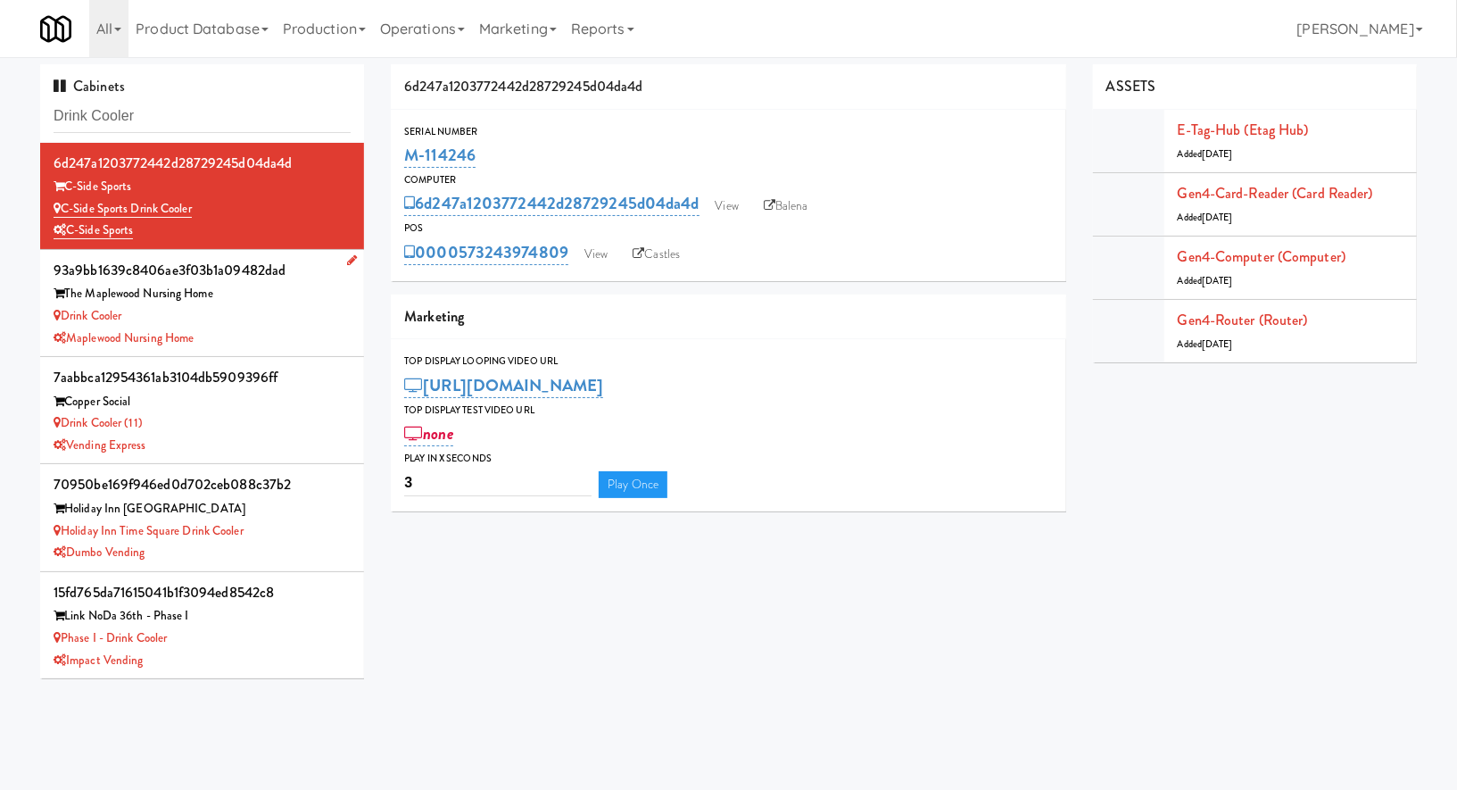
click at [238, 346] on div "Maplewood Nursing Home" at bounding box center [202, 339] width 297 height 22
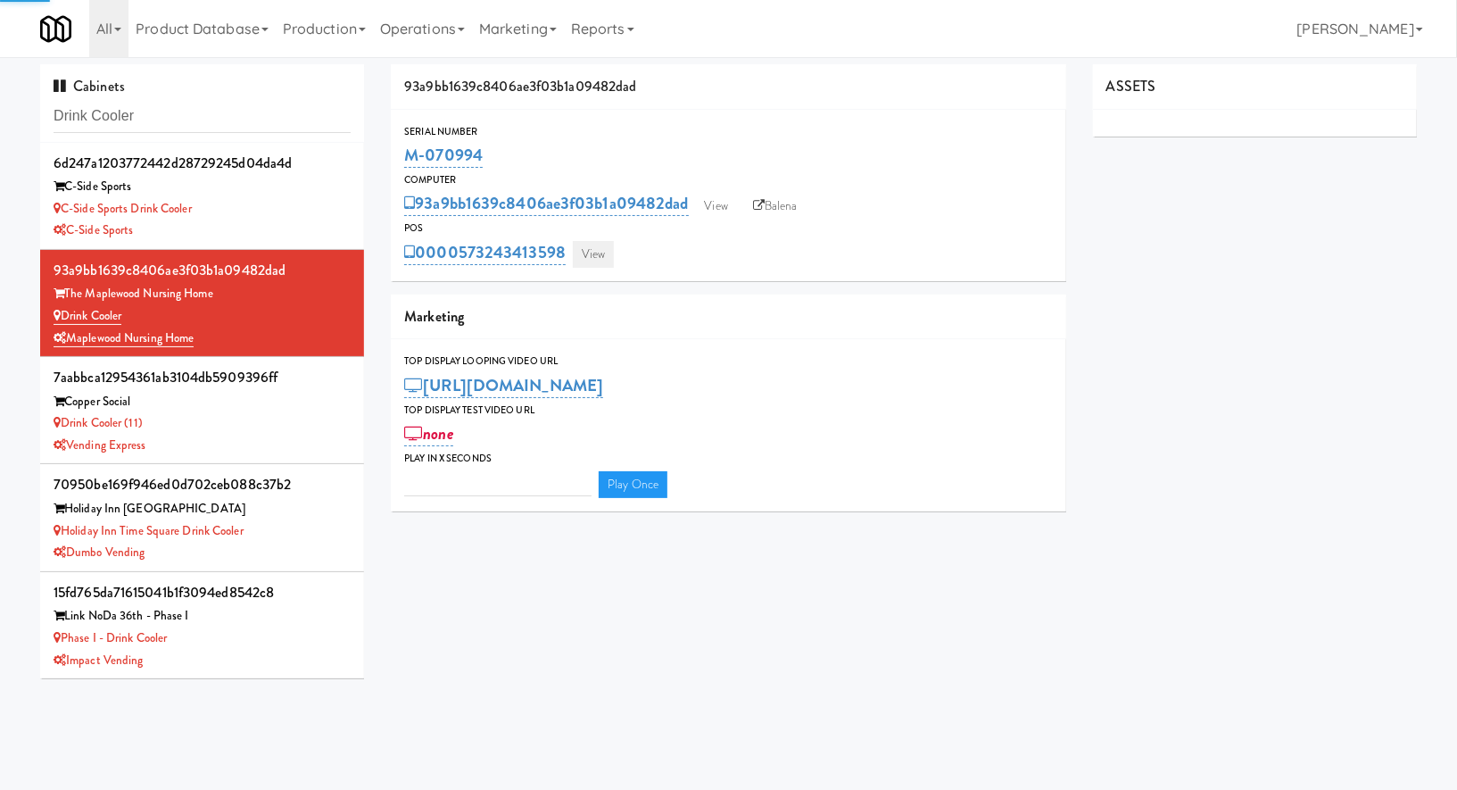
type input "3"
click at [600, 253] on link "View" at bounding box center [593, 254] width 41 height 27
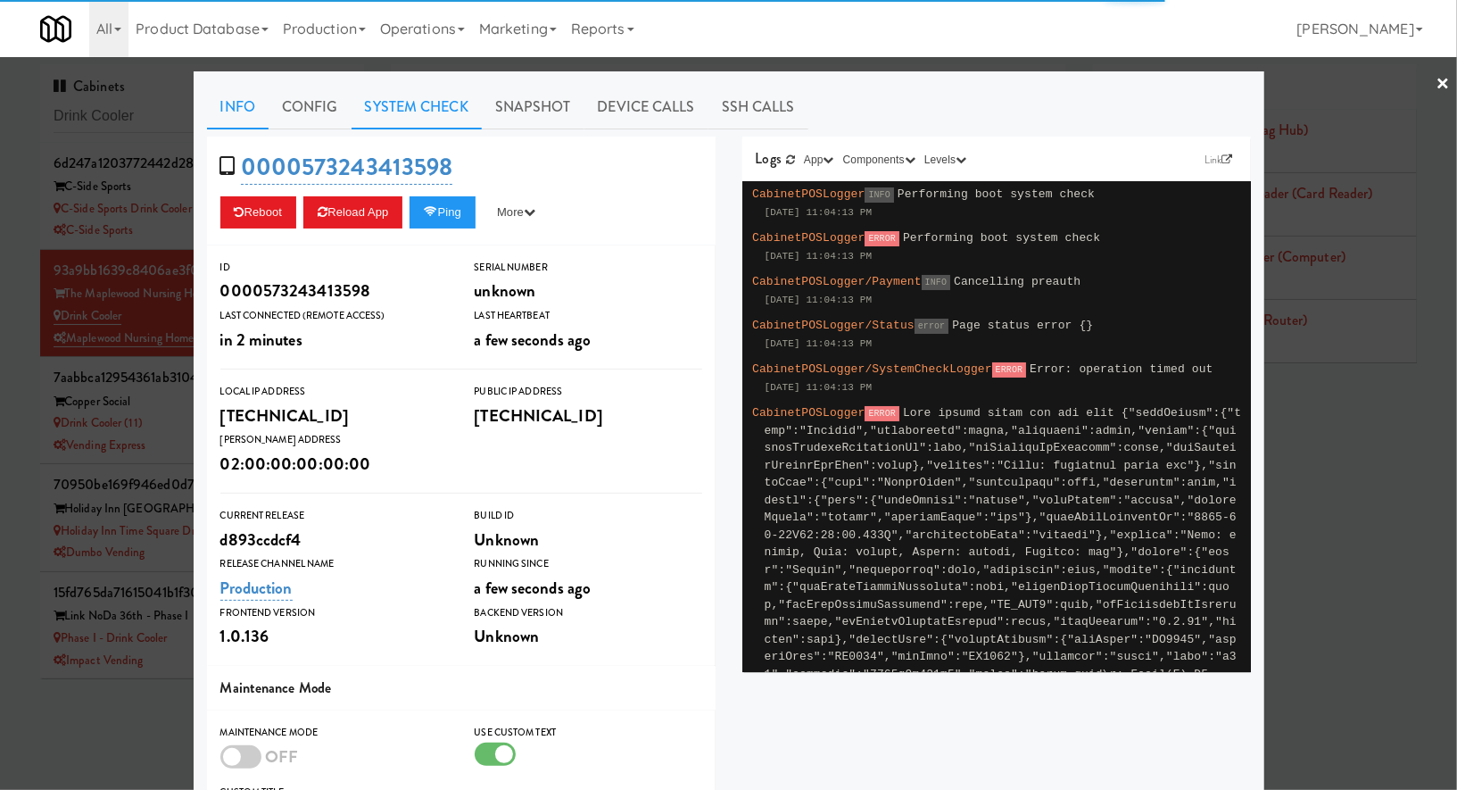
click at [430, 107] on link "System Check" at bounding box center [417, 107] width 130 height 45
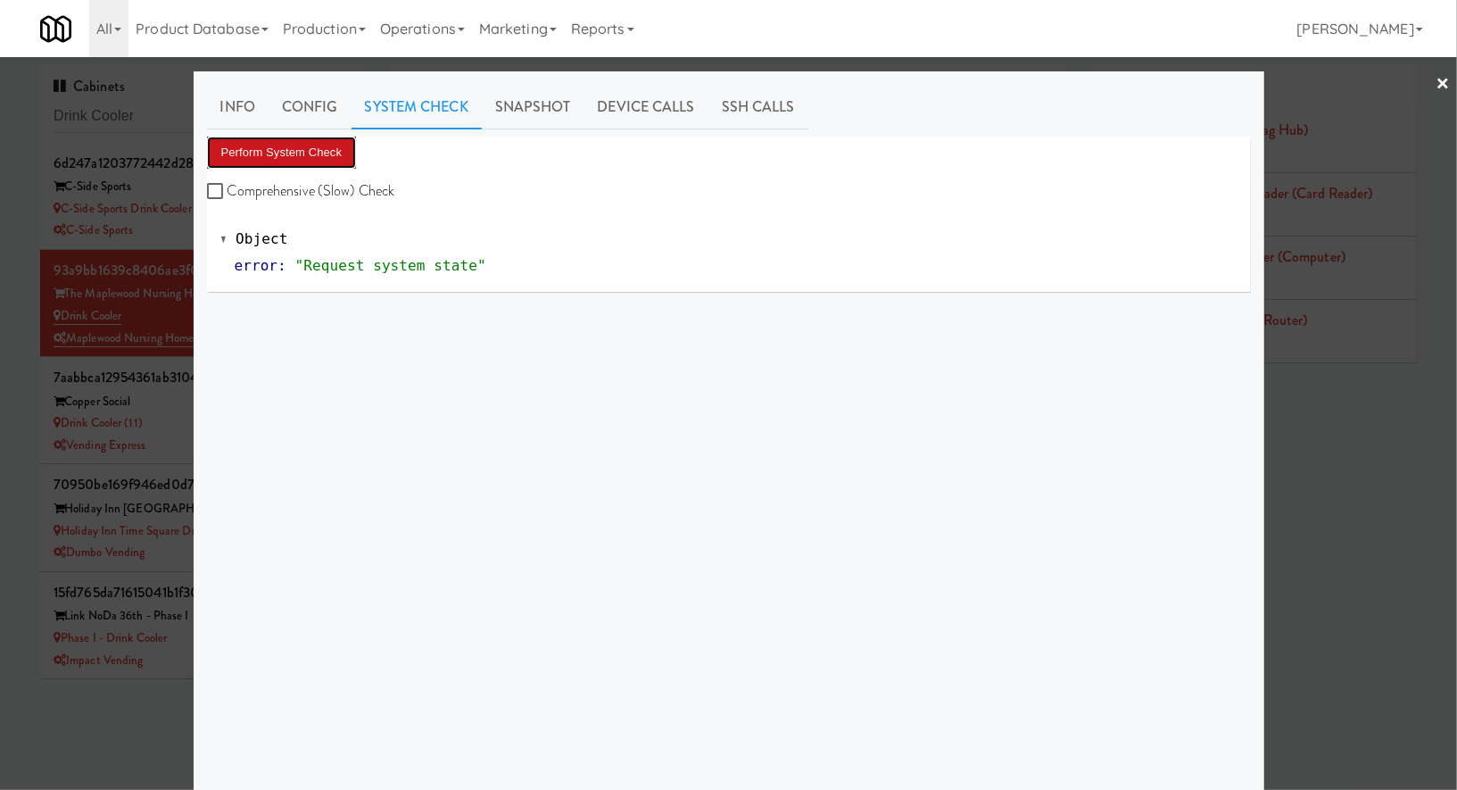
click at [325, 154] on button "Perform System Check" at bounding box center [282, 153] width 150 height 32
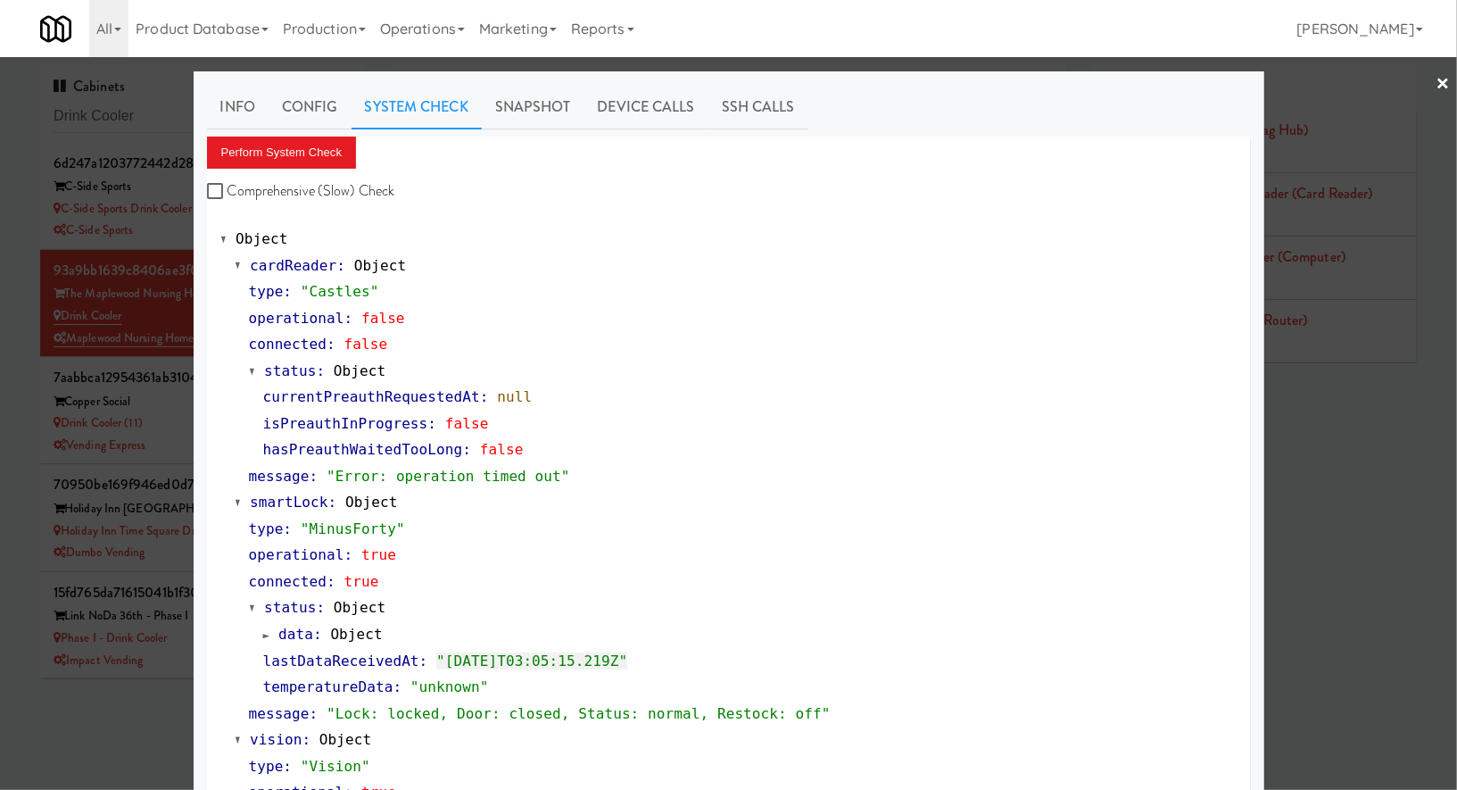
click at [171, 318] on div at bounding box center [728, 395] width 1457 height 790
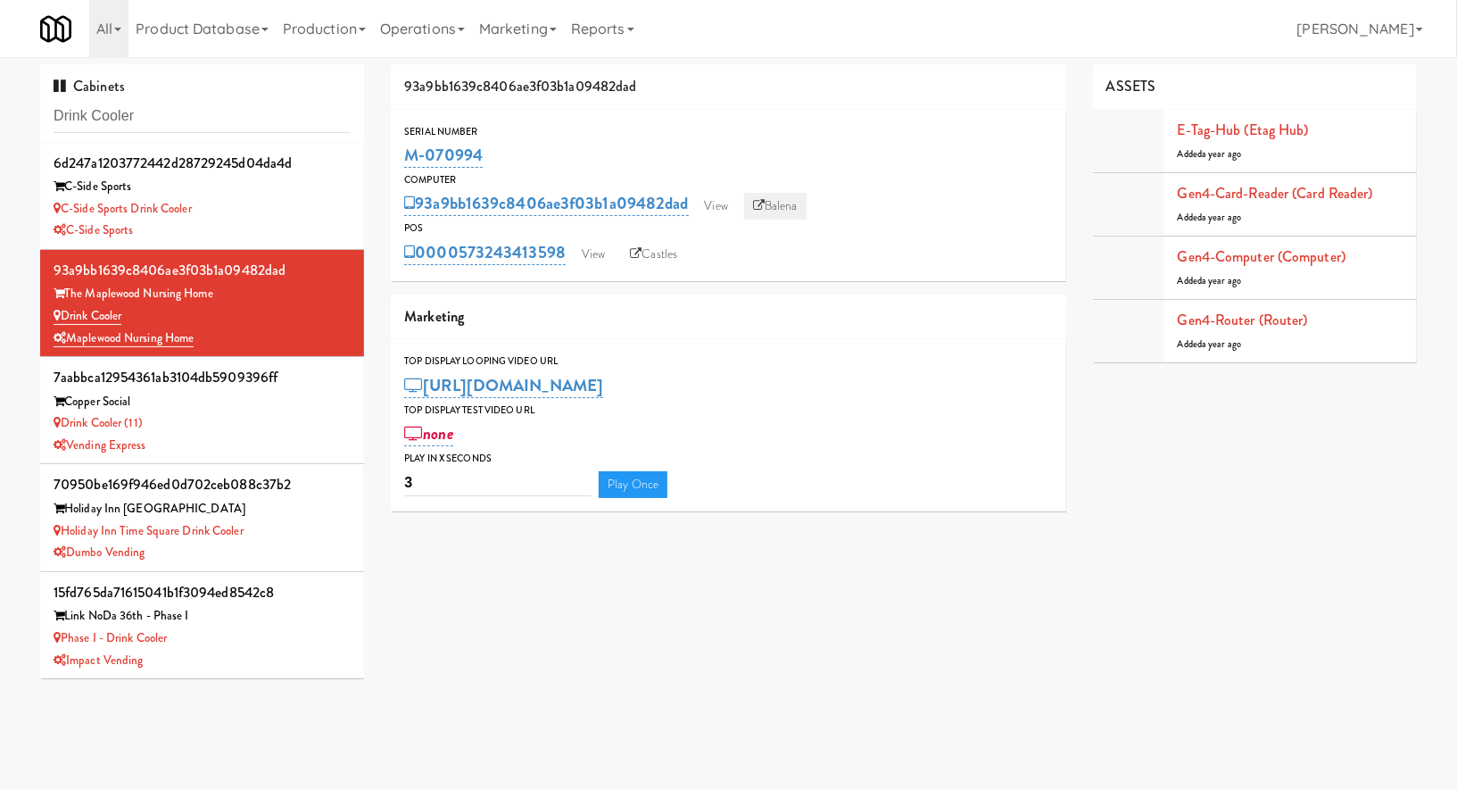
click at [776, 211] on link "Balena" at bounding box center [775, 206] width 62 height 27
click at [591, 257] on link "View" at bounding box center [593, 254] width 41 height 27
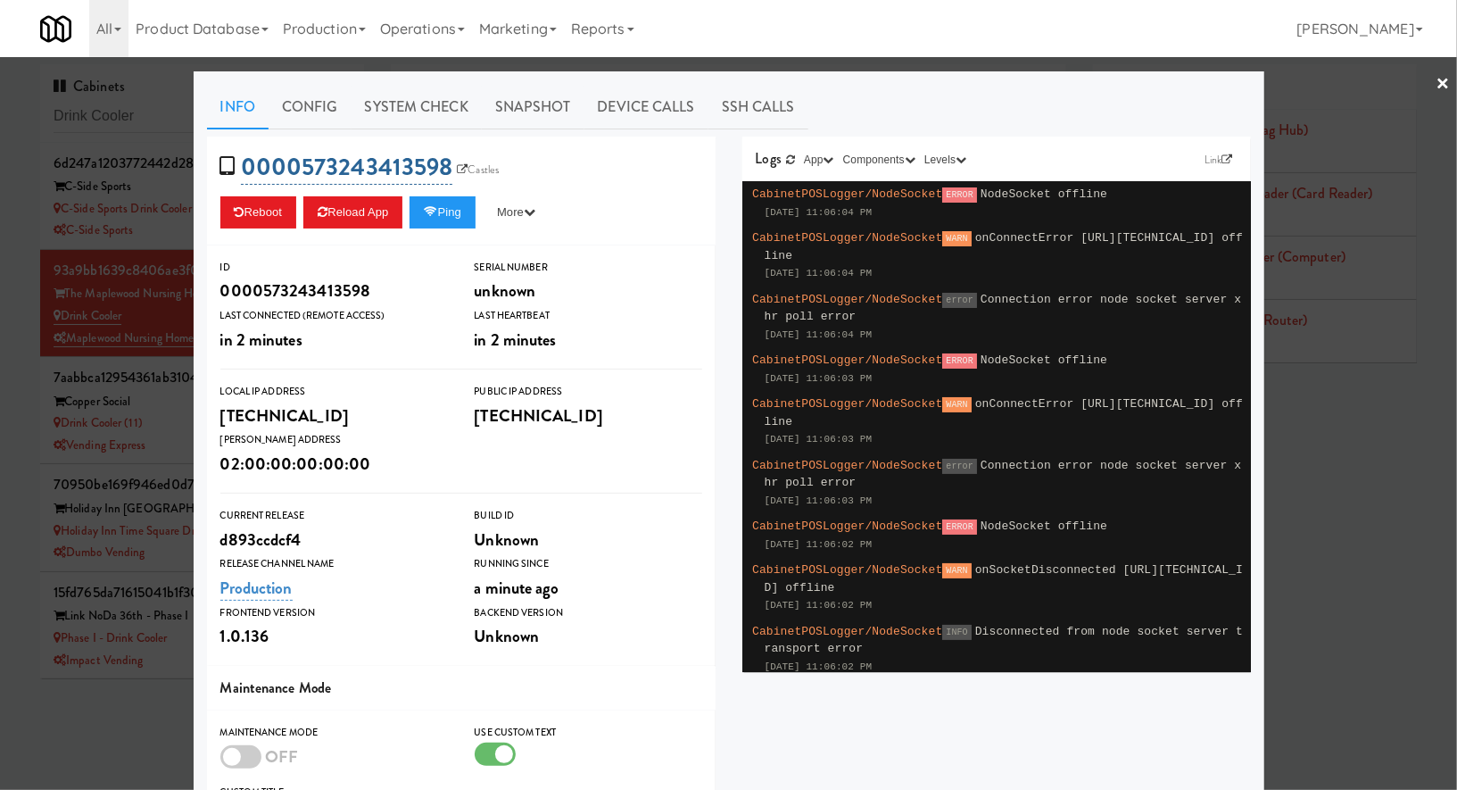
click at [302, 165] on span "0000573243413598 Castles" at bounding box center [365, 167] width 291 height 34
click at [544, 165] on div "0000573243413598 Castles Reboot Reload App Ping More Ping Server Restart Server…" at bounding box center [461, 191] width 509 height 109
click at [469, 167] on link "Castles" at bounding box center [477, 170] width 51 height 18
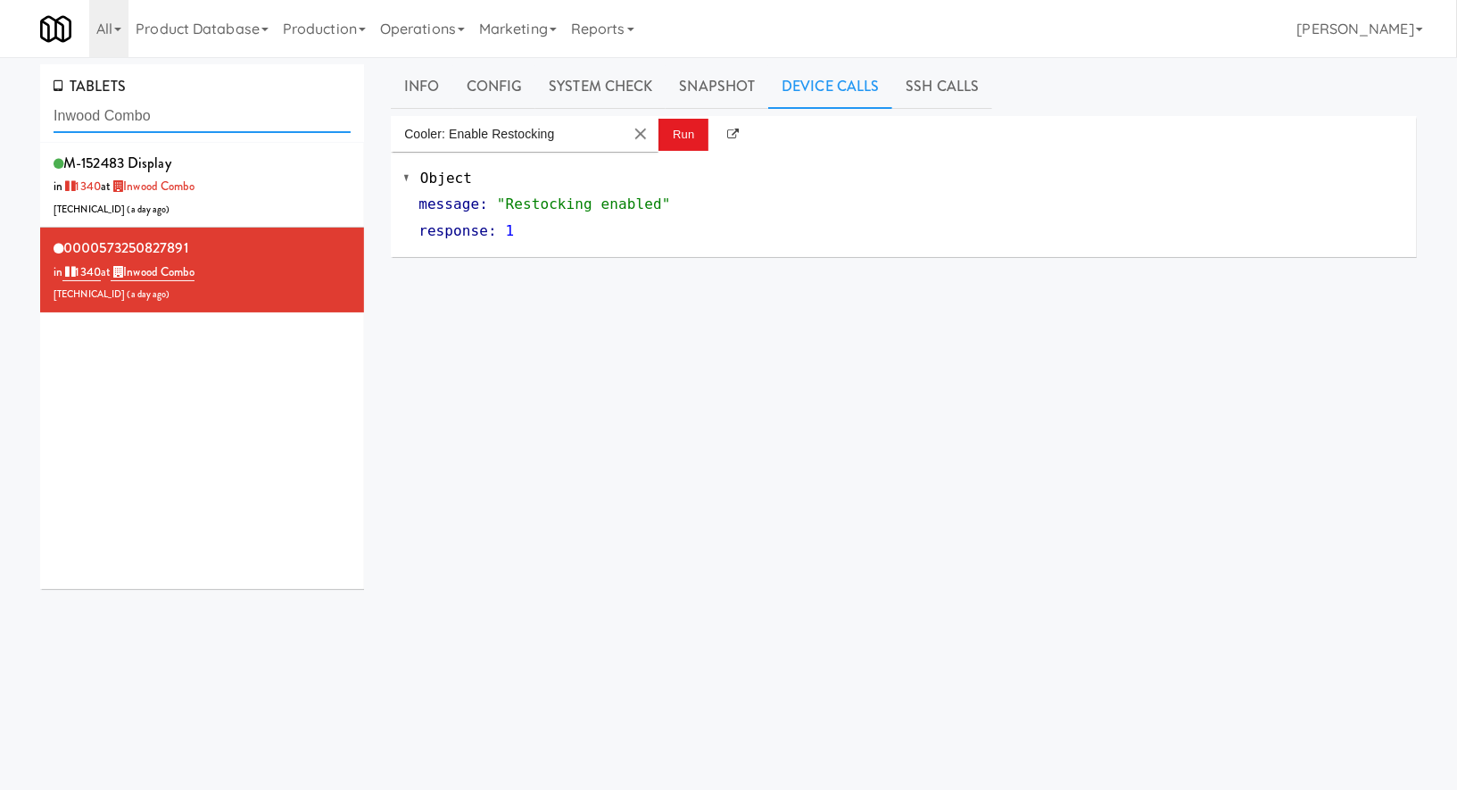
click at [172, 113] on input "Inwood Combo" at bounding box center [202, 116] width 297 height 33
type input "d"
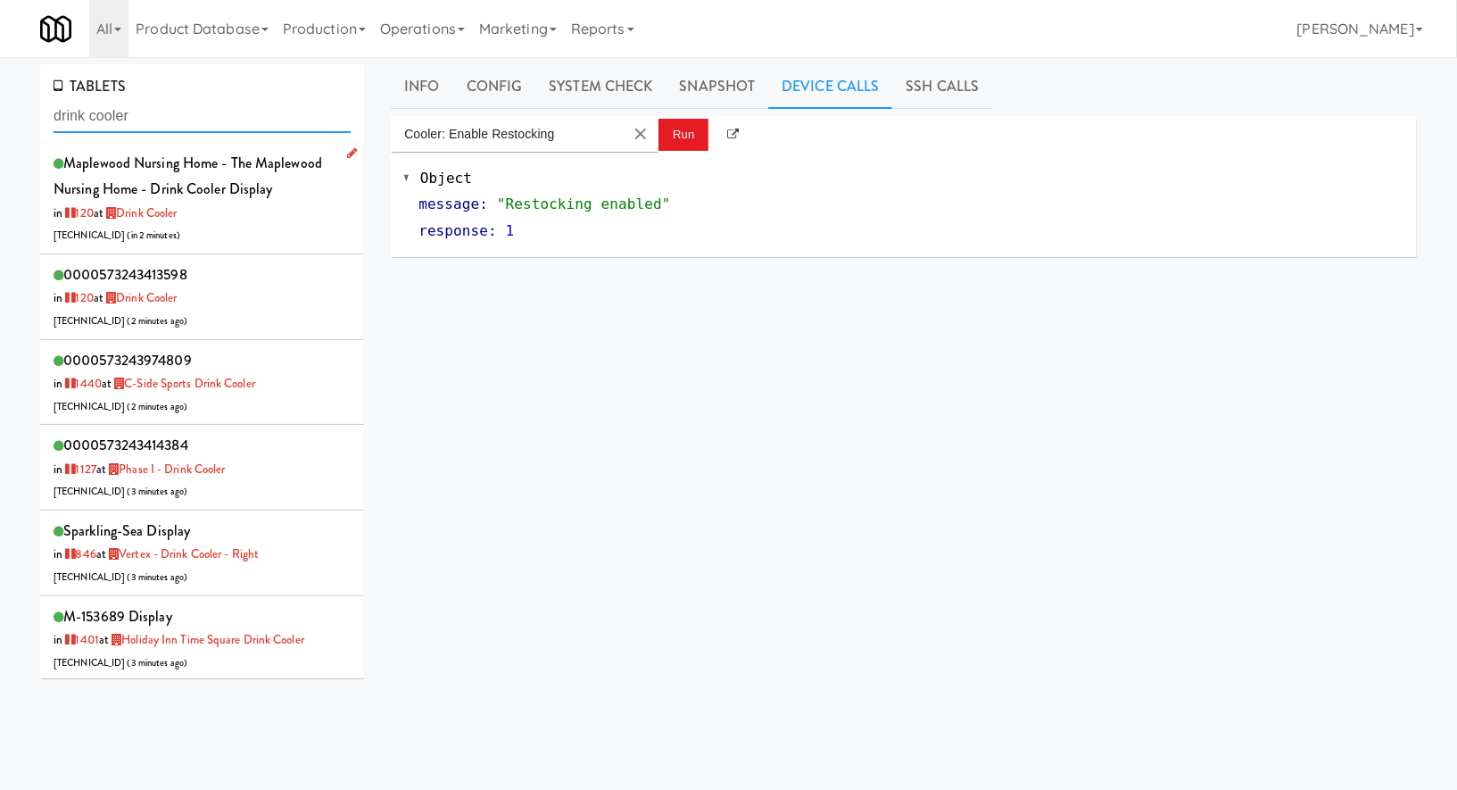
type input "drink cooler"
click at [244, 230] on div "Maplewood Nursing Home - The Maplewood Nursing Home - Drink Cooler Display in 1…" at bounding box center [202, 198] width 297 height 96
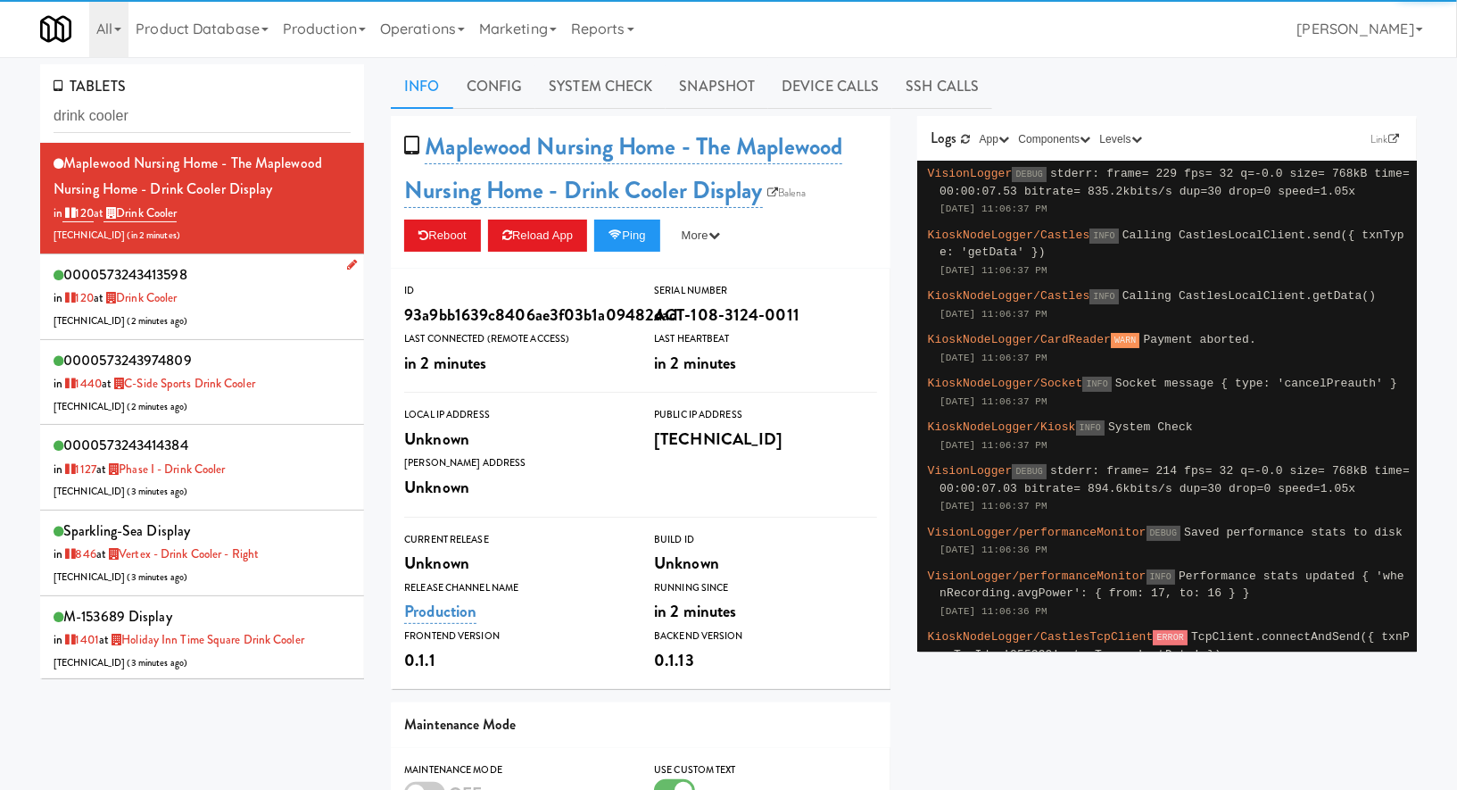
click at [251, 296] on div "0000573243413598 in 120 at Drink Cooler [TECHNICAL_ID] ( 2 minutes ago )" at bounding box center [202, 296] width 297 height 71
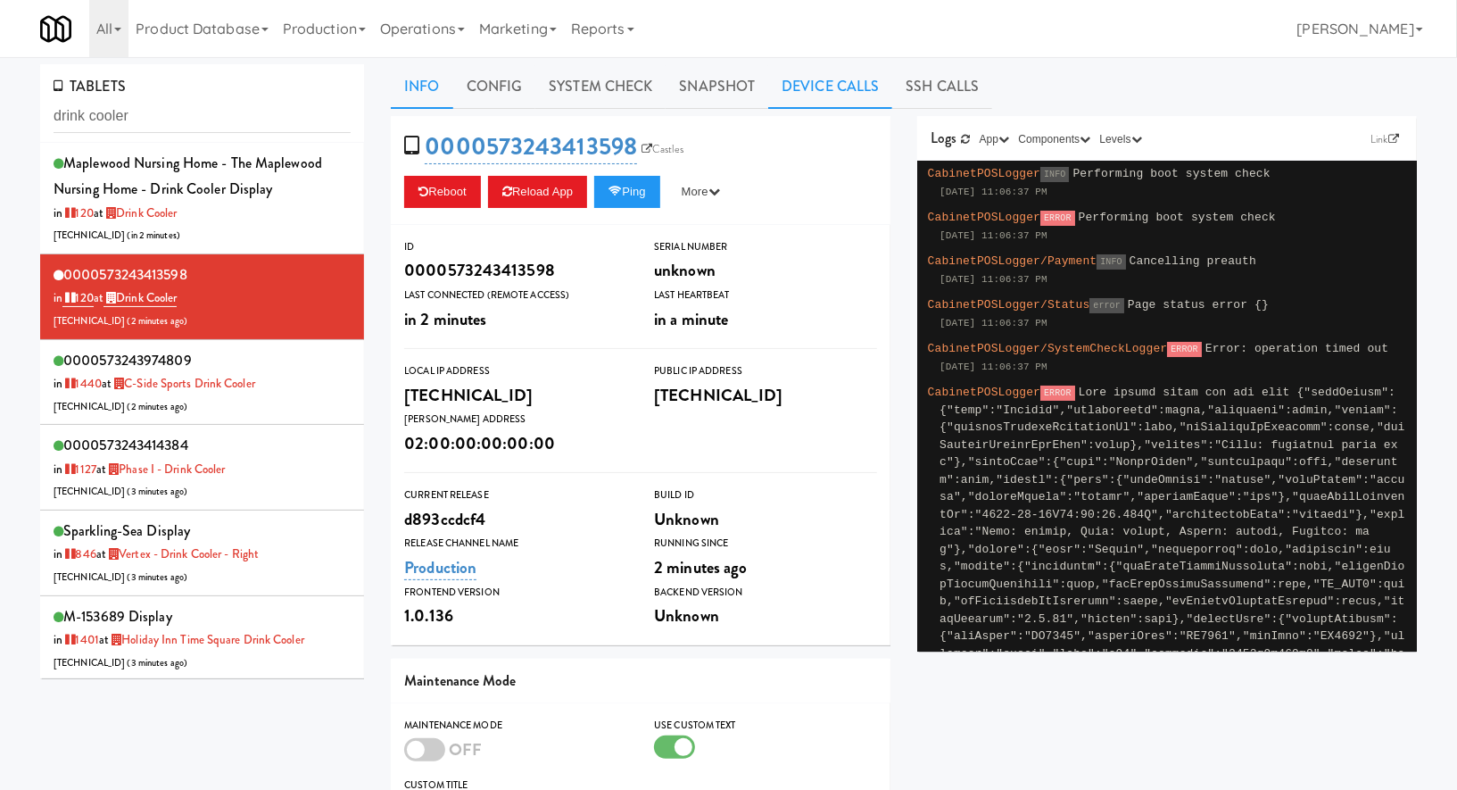
click at [776, 91] on link "Device Calls" at bounding box center [830, 86] width 124 height 45
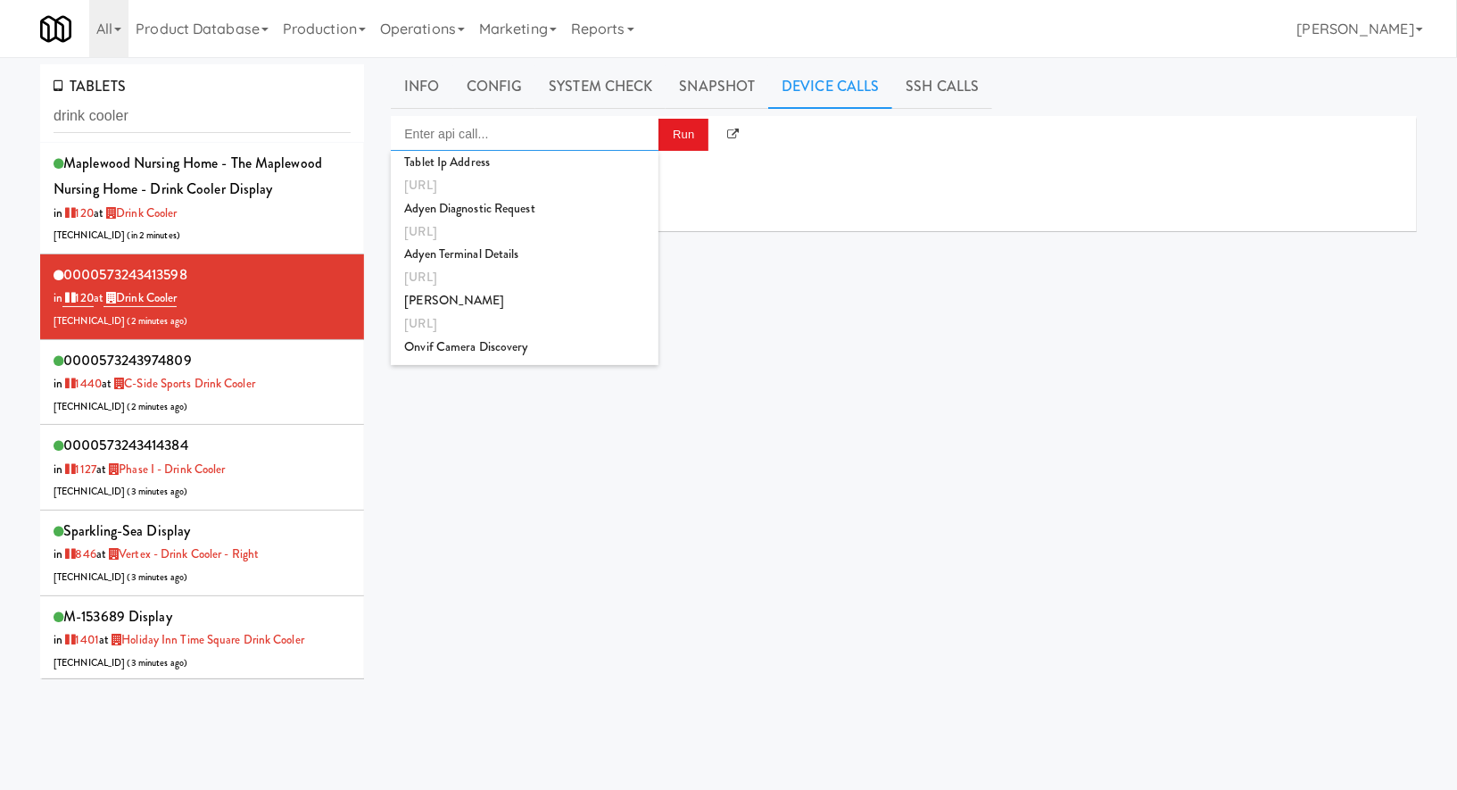
click at [643, 125] on input "Enter api call..." at bounding box center [525, 134] width 268 height 36
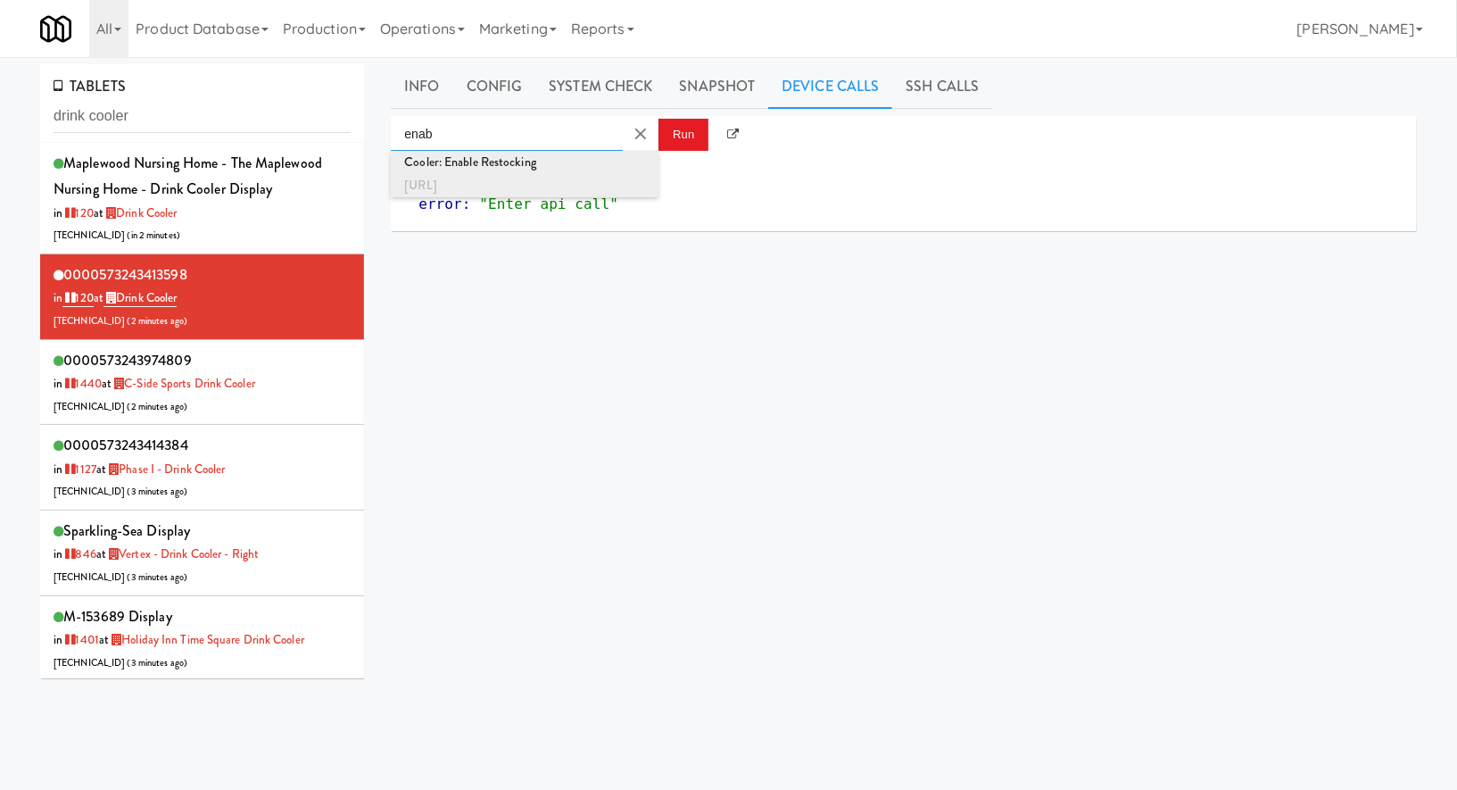
click at [629, 176] on div "[URL]" at bounding box center [524, 185] width 241 height 23
type input "Cooler: Enable Restocking"
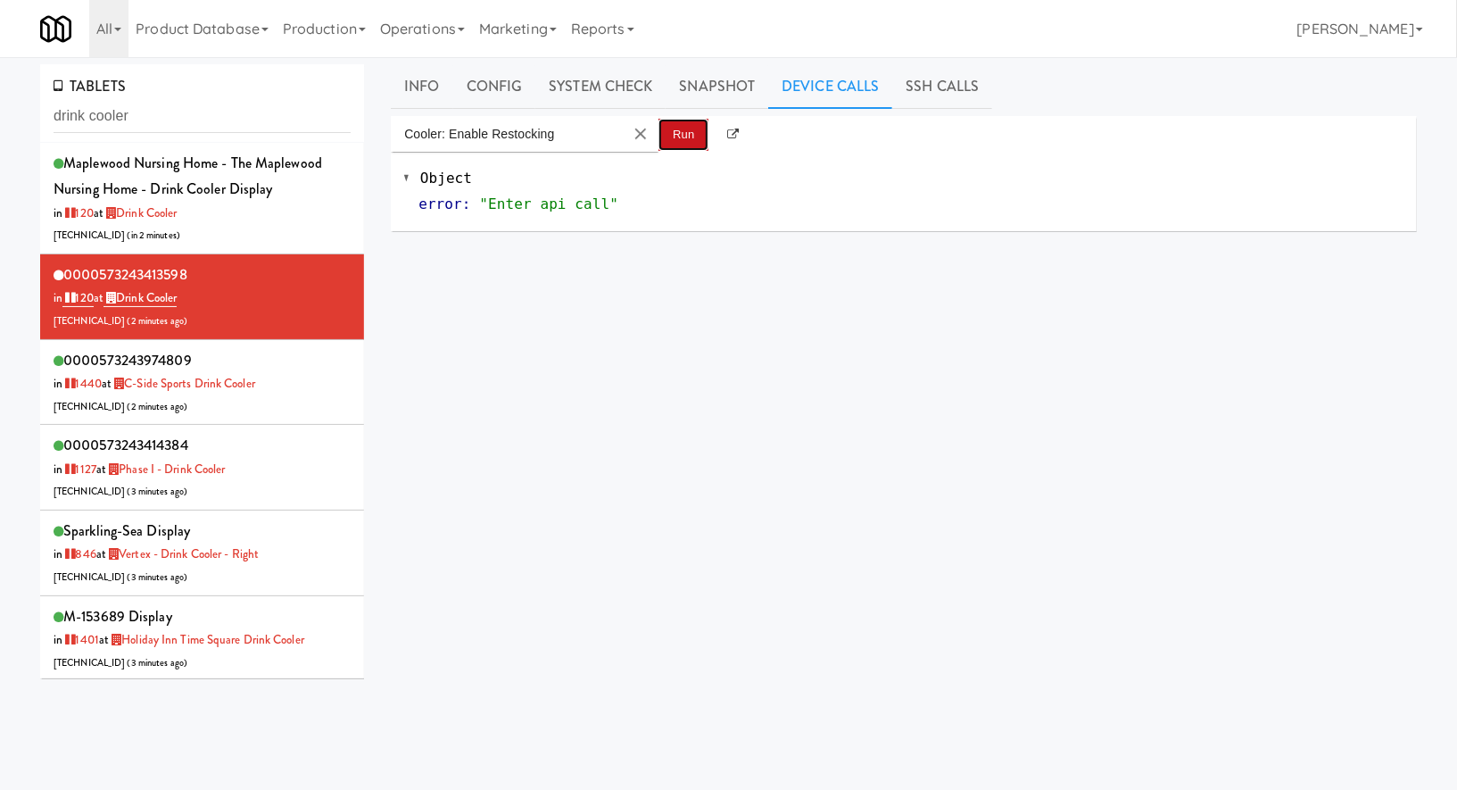
click at [694, 136] on button "Run" at bounding box center [684, 135] width 50 height 32
